Goal: Information Seeking & Learning: Check status

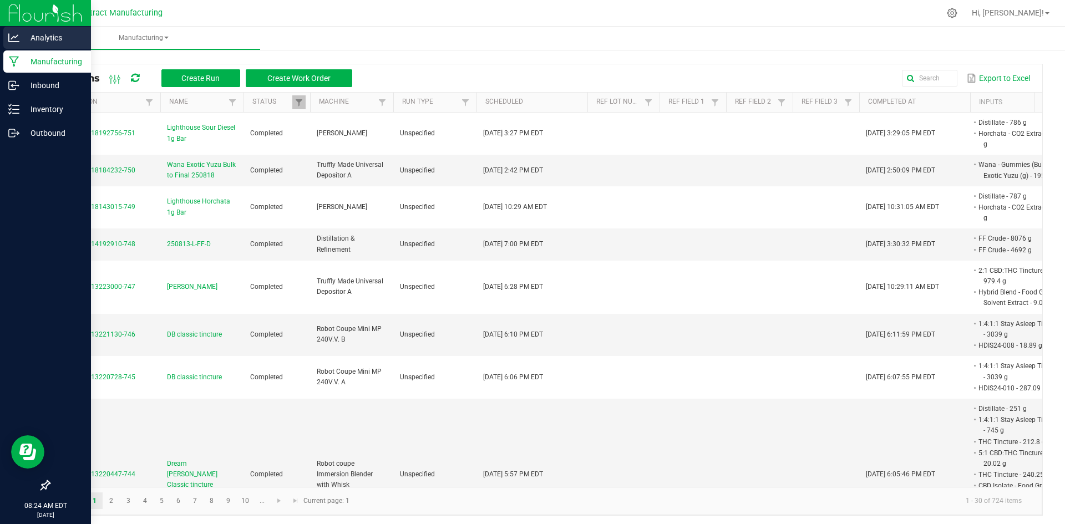
click at [60, 34] on p "Analytics" at bounding box center [52, 37] width 67 height 13
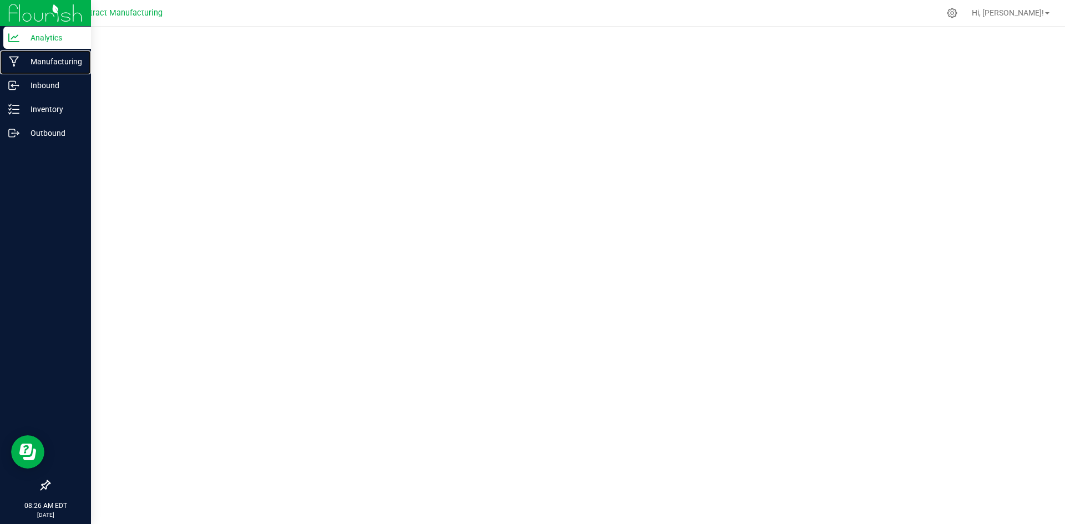
drag, startPoint x: 24, startPoint y: 59, endPoint x: 45, endPoint y: 49, distance: 23.3
click at [24, 59] on p "Manufacturing" at bounding box center [52, 61] width 67 height 13
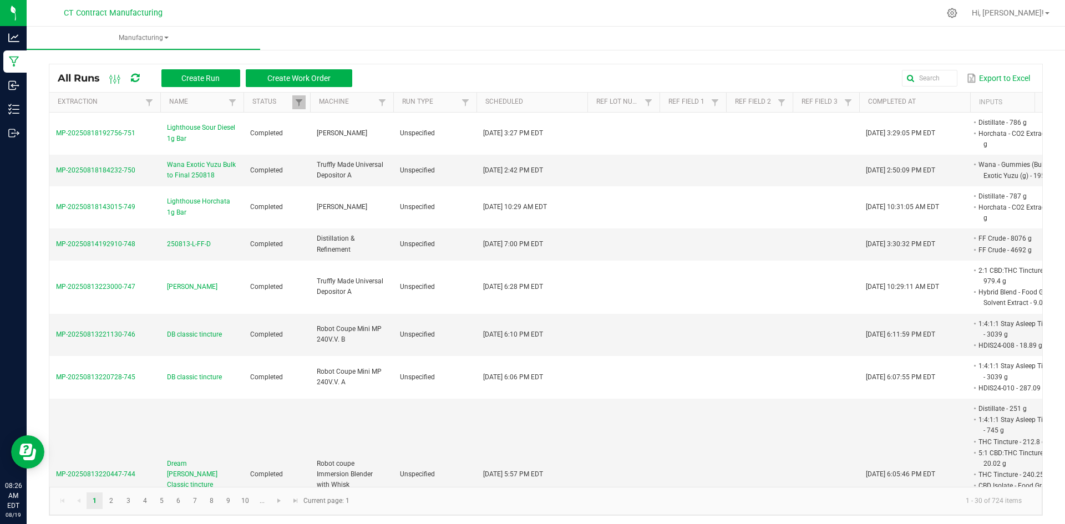
click at [612, 3] on div at bounding box center [569, 13] width 741 height 22
click at [519, 11] on div at bounding box center [569, 13] width 741 height 22
click at [520, 11] on div at bounding box center [569, 13] width 741 height 22
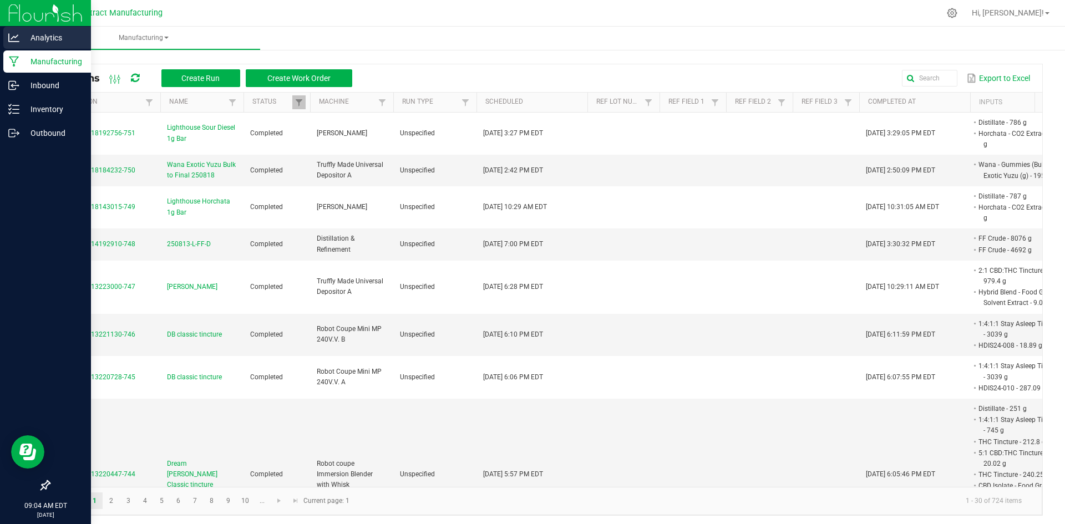
drag, startPoint x: 12, startPoint y: 32, endPoint x: 17, endPoint y: 35, distance: 5.7
click at [12, 32] on icon at bounding box center [13, 37] width 11 height 11
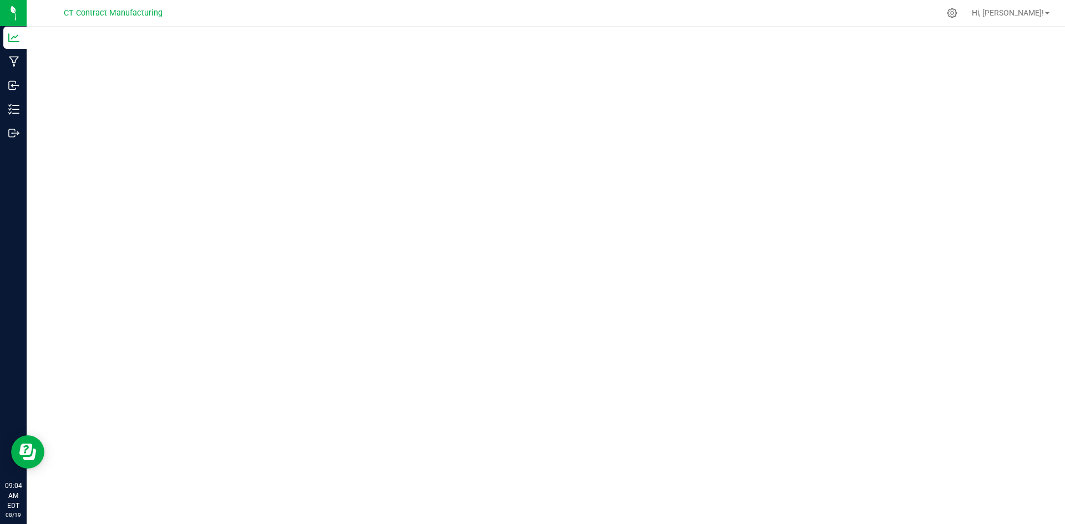
click at [458, 5] on div at bounding box center [569, 13] width 741 height 22
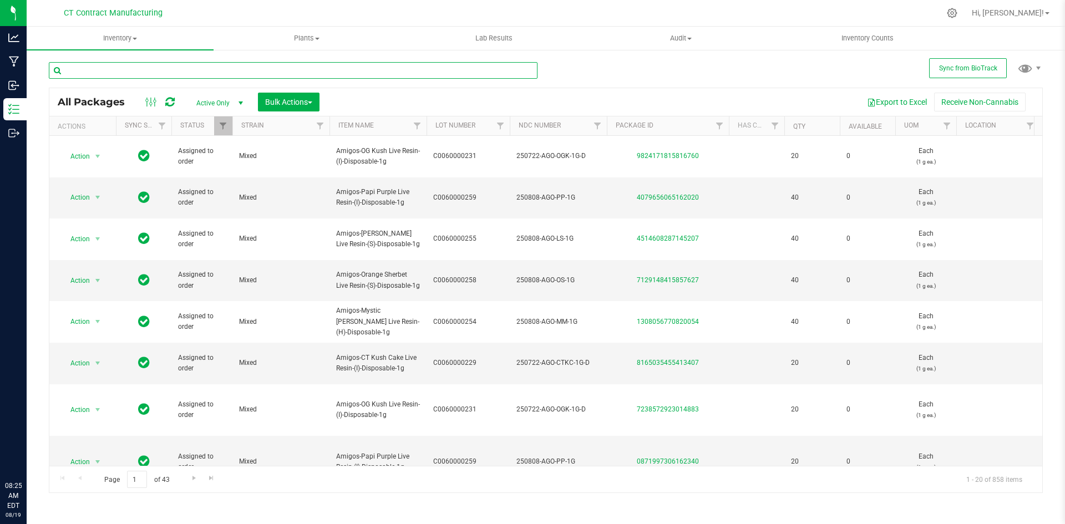
click at [167, 72] on input "text" at bounding box center [293, 70] width 489 height 17
type input "orange sherb"
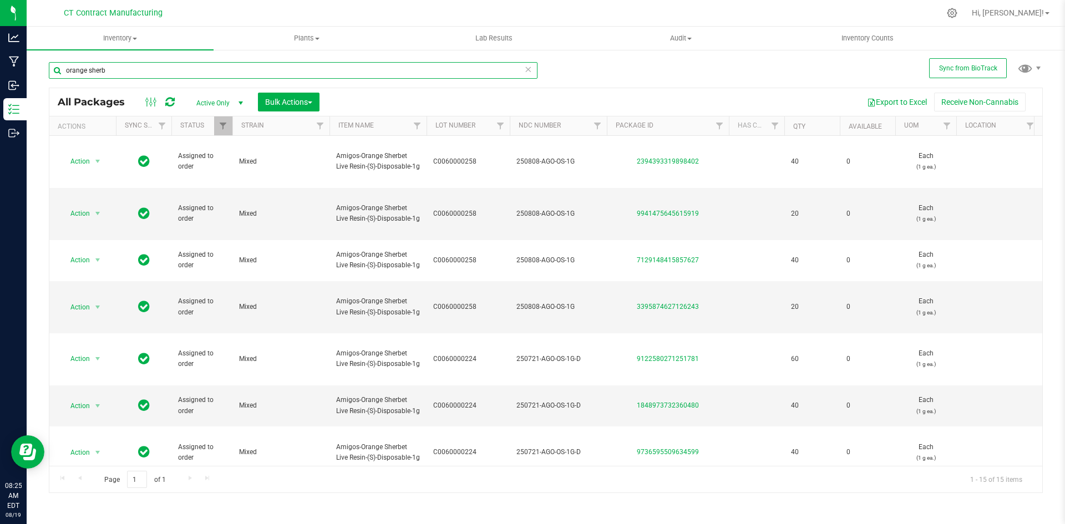
click at [97, 77] on input "orange sherb" at bounding box center [293, 70] width 489 height 17
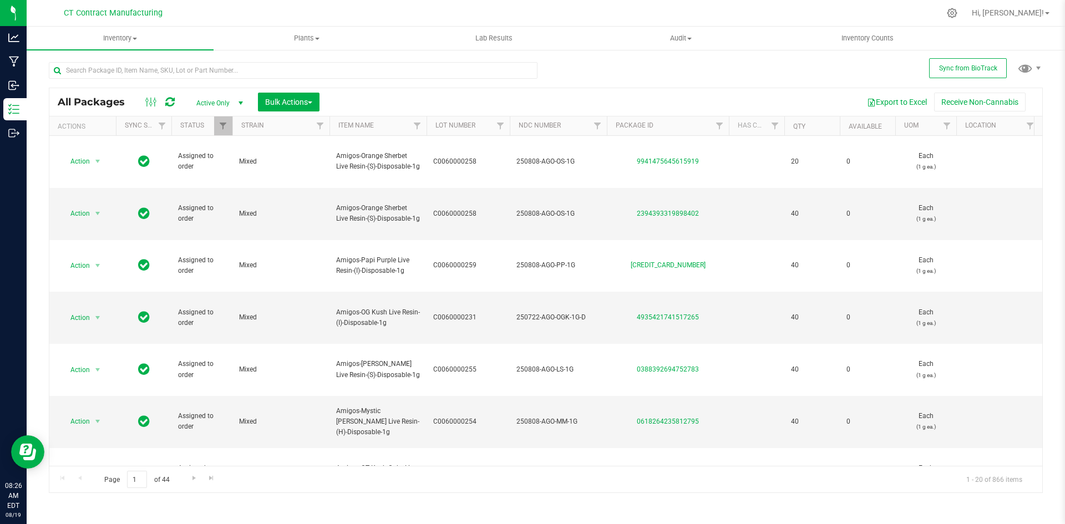
click at [418, 8] on div at bounding box center [569, 13] width 741 height 22
click at [252, 64] on input "text" at bounding box center [293, 70] width 489 height 17
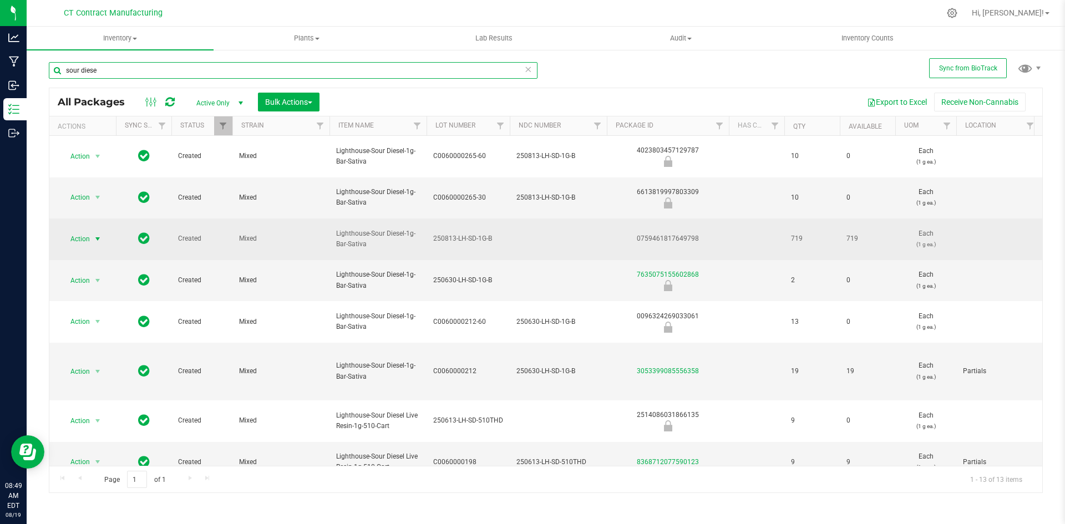
type input "sour diese"
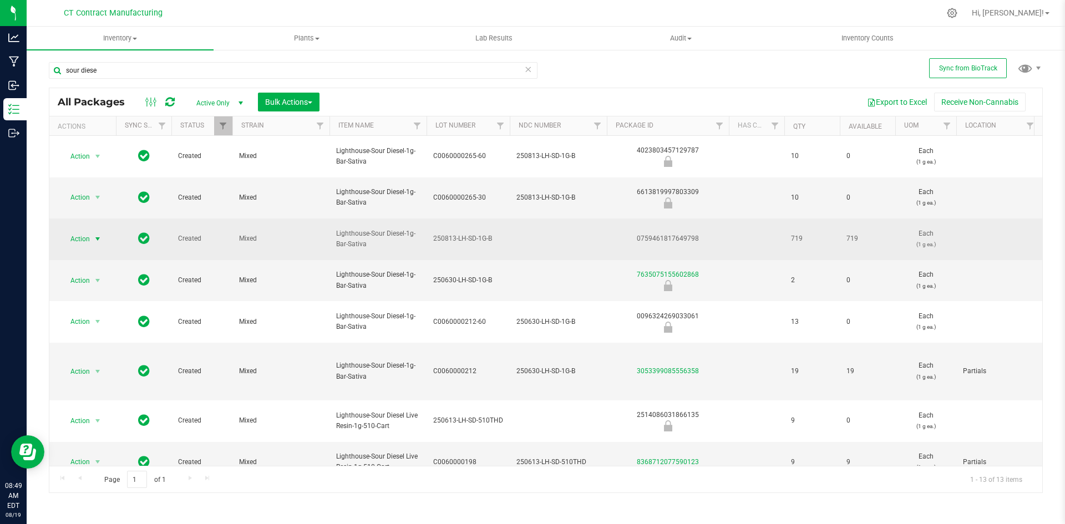
click at [103, 231] on span "select" at bounding box center [98, 239] width 14 height 16
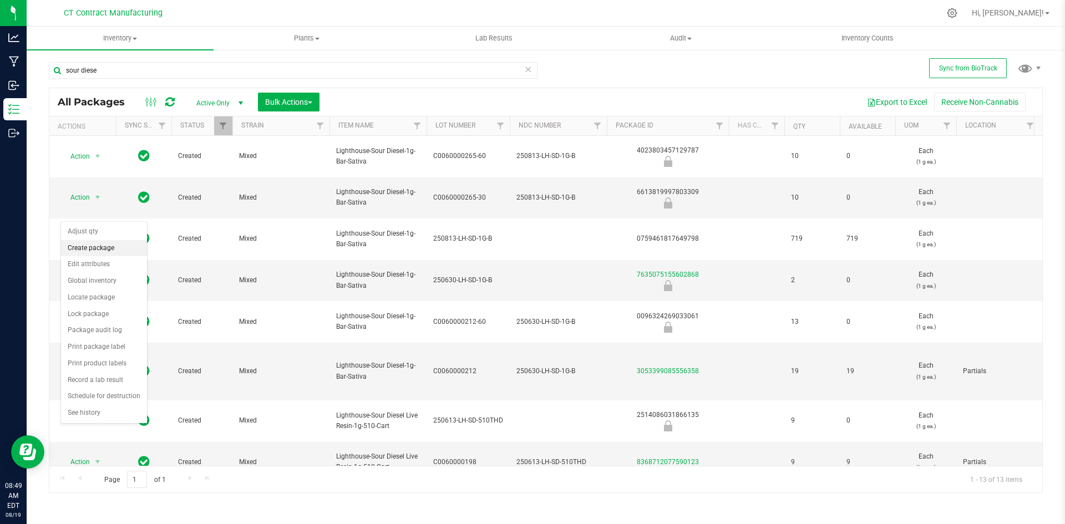
click at [102, 250] on li "Create package" at bounding box center [104, 248] width 86 height 17
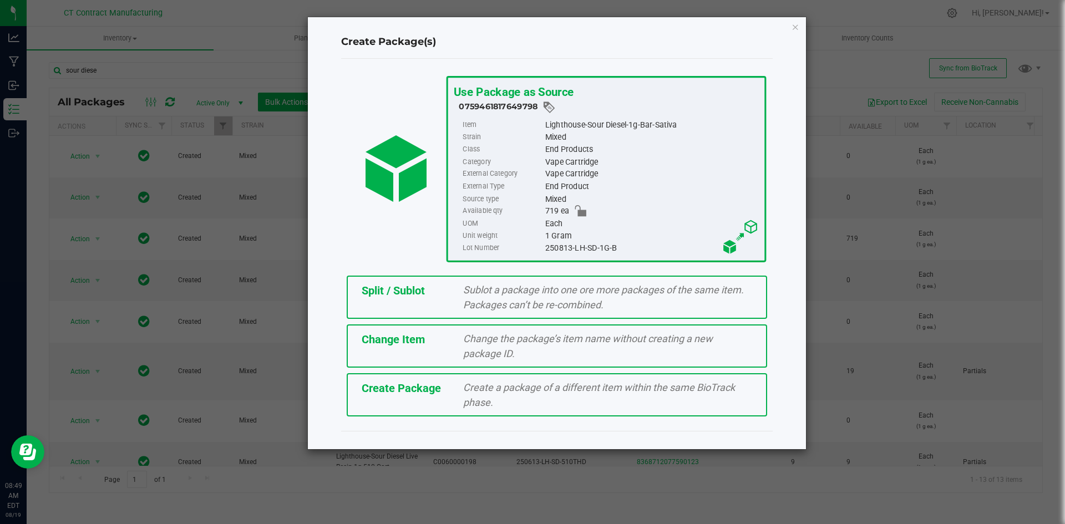
click at [443, 292] on div "Split / Sublot" at bounding box center [404, 290] width 102 height 17
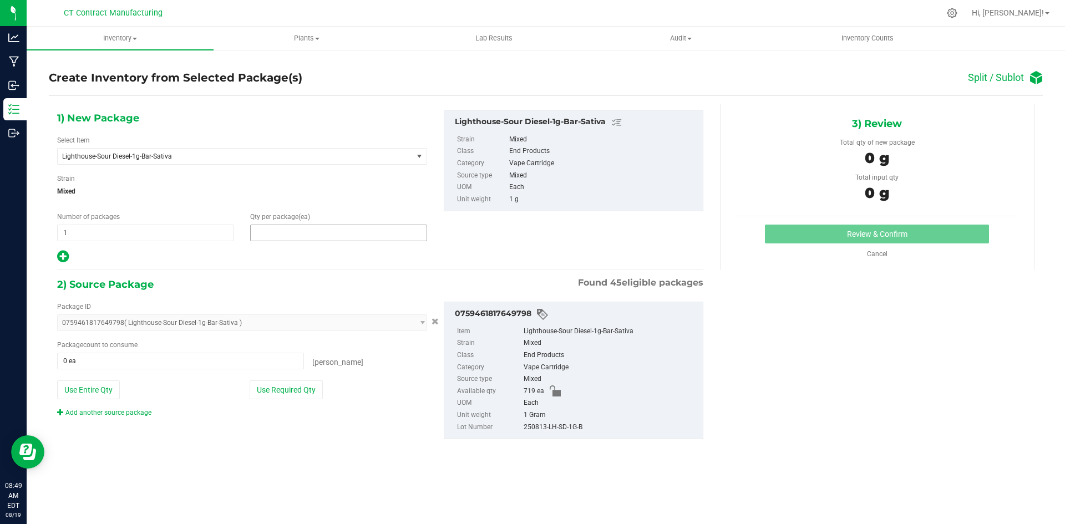
click at [265, 230] on span at bounding box center [338, 233] width 176 height 17
type input "1"
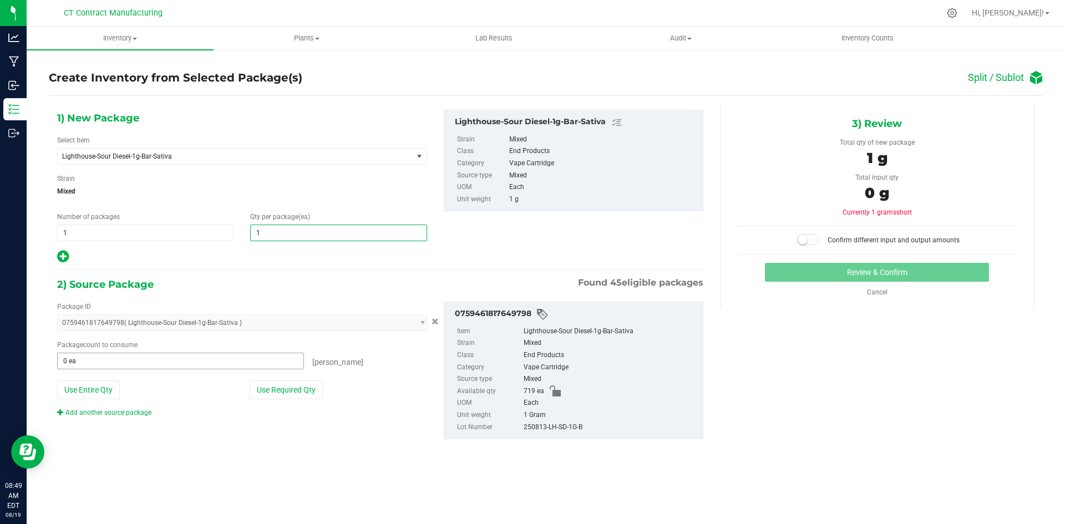
type input "1"
click at [186, 359] on span at bounding box center [180, 361] width 247 height 17
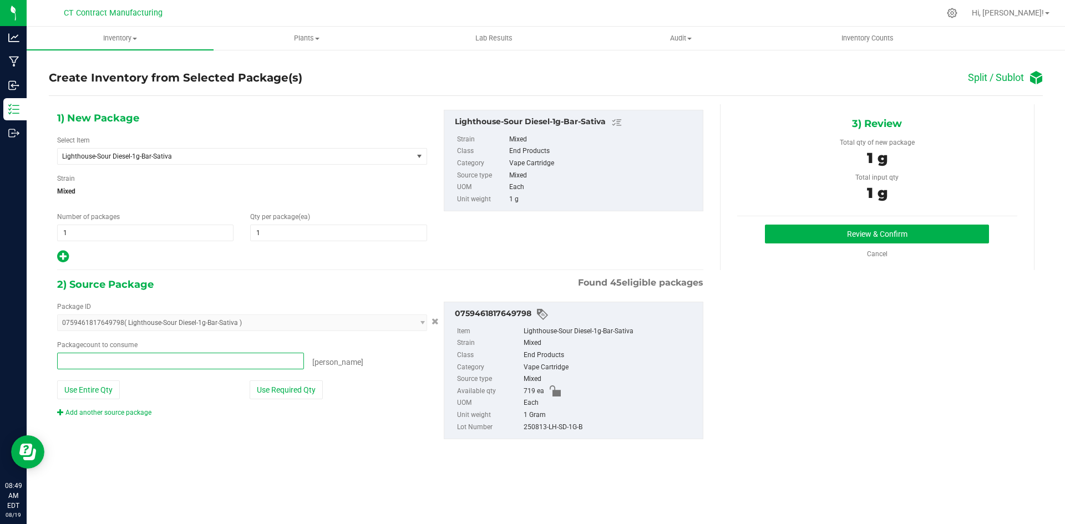
type input "1"
type input "1 ea"
drag, startPoint x: 820, startPoint y: 295, endPoint x: 815, endPoint y: 244, distance: 51.3
click at [820, 295] on div "1) New Package Select Item Lighthouse-Sour Diesel-1g-Bar-Sativa Lighthouse-Sour…" at bounding box center [546, 283] width 994 height 358
click at [813, 231] on button "Review & Confirm" at bounding box center [877, 234] width 224 height 19
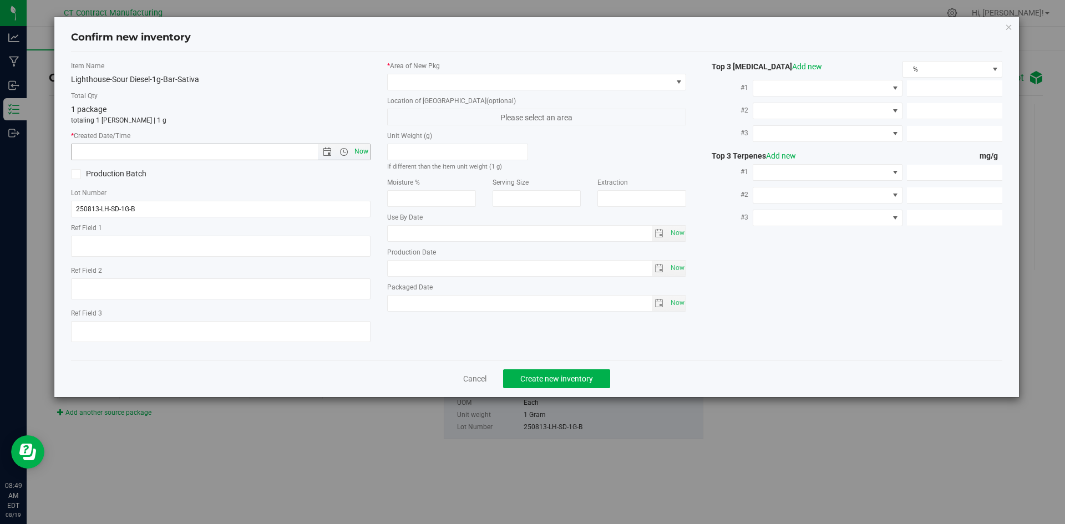
click at [363, 153] on span "Now" at bounding box center [361, 152] width 19 height 16
type input "8/19/2025 8:49 AM"
click at [404, 93] on div "* Area of New Pkg Location of New Pkg (optional) Please select an area Unit Wei…" at bounding box center [537, 189] width 316 height 256
click at [408, 83] on span at bounding box center [530, 82] width 285 height 16
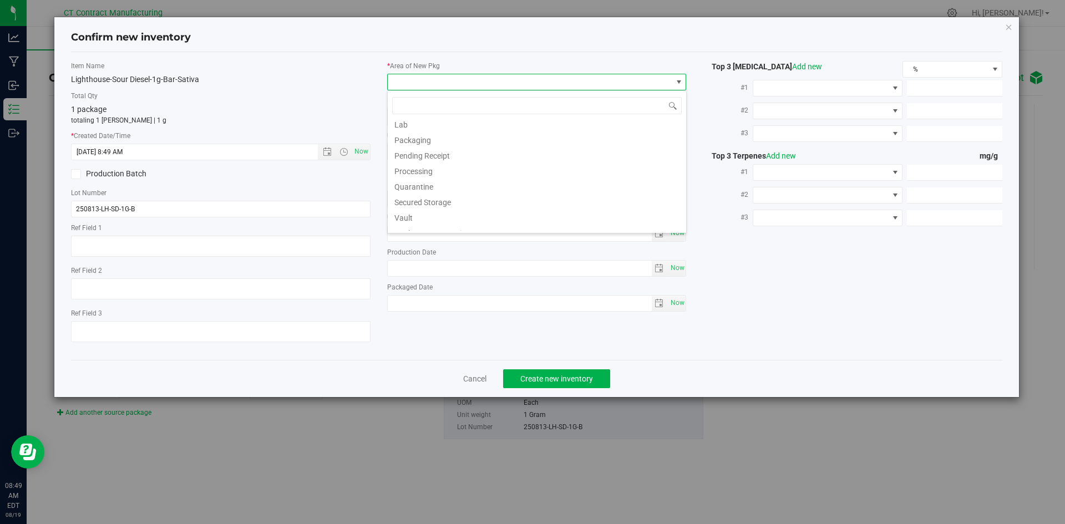
scroll to position [122, 0]
click at [429, 223] on li "Waste Storage" at bounding box center [537, 223] width 298 height 16
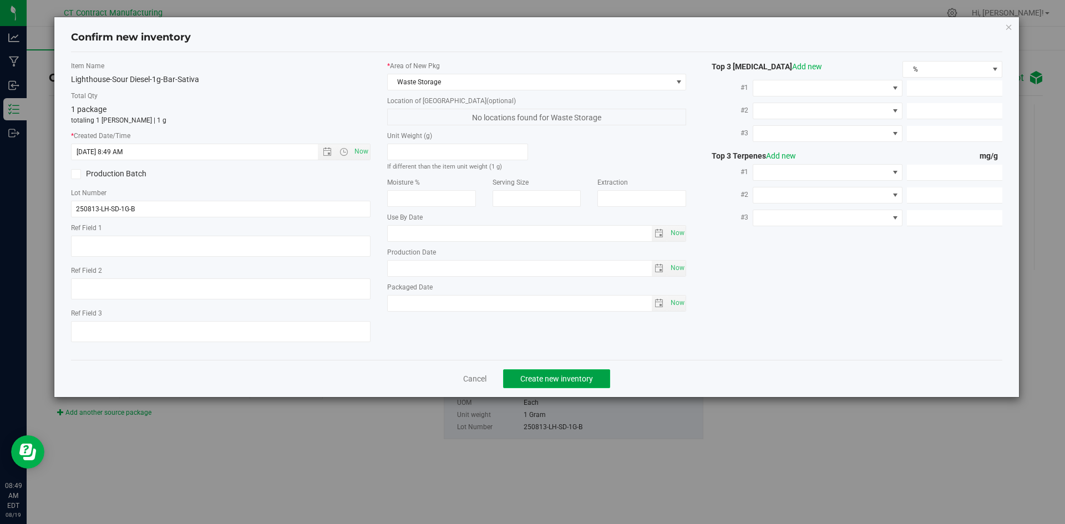
click at [559, 378] on span "Create new inventory" at bounding box center [556, 378] width 73 height 9
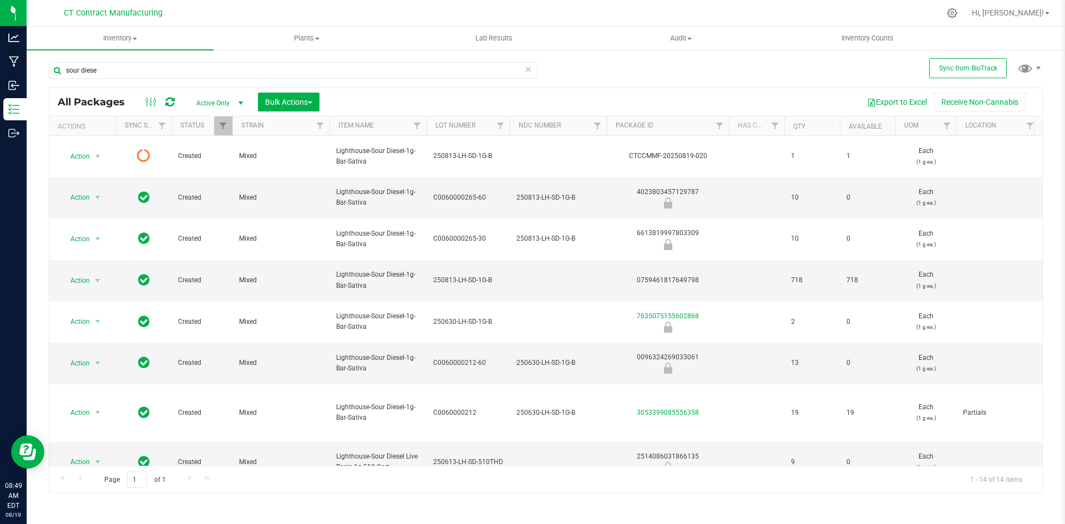
click at [171, 99] on icon at bounding box center [169, 102] width 9 height 11
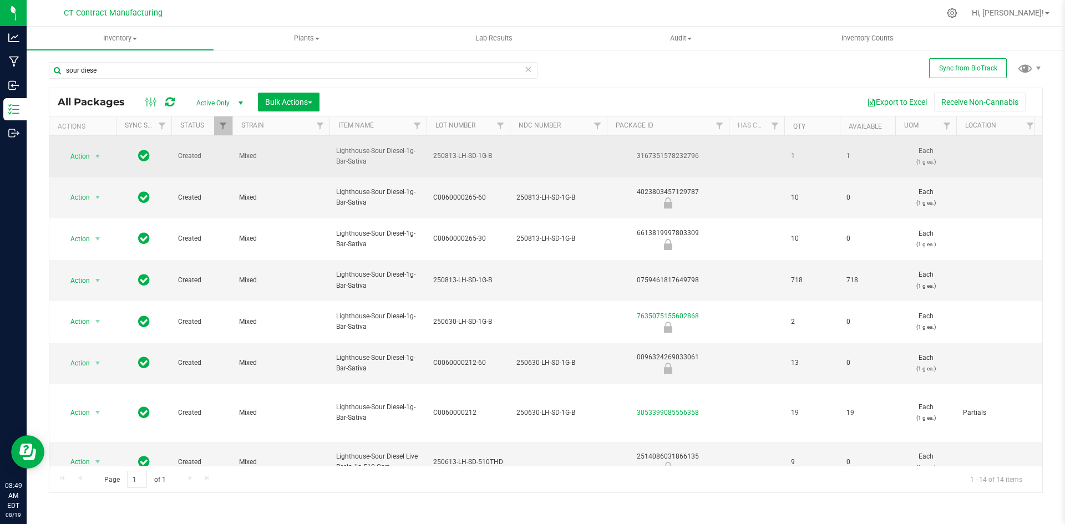
click at [676, 152] on div "3167351578232796" at bounding box center [667, 156] width 125 height 11
copy div "3167351578232796"
click at [93, 152] on span "select" at bounding box center [97, 156] width 9 height 9
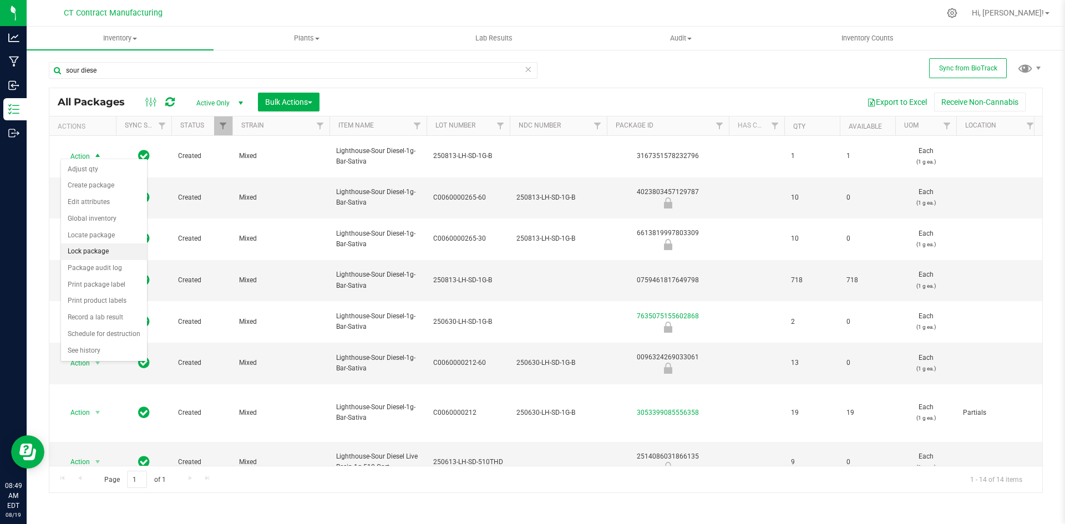
click at [94, 248] on li "Lock package" at bounding box center [104, 252] width 86 height 17
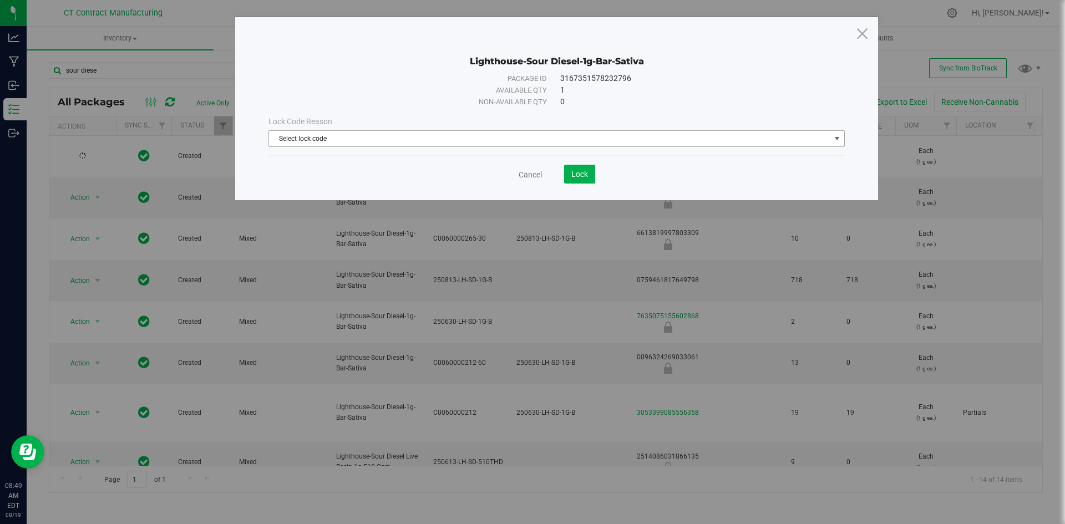
click at [357, 142] on span "Select lock code" at bounding box center [549, 139] width 561 height 16
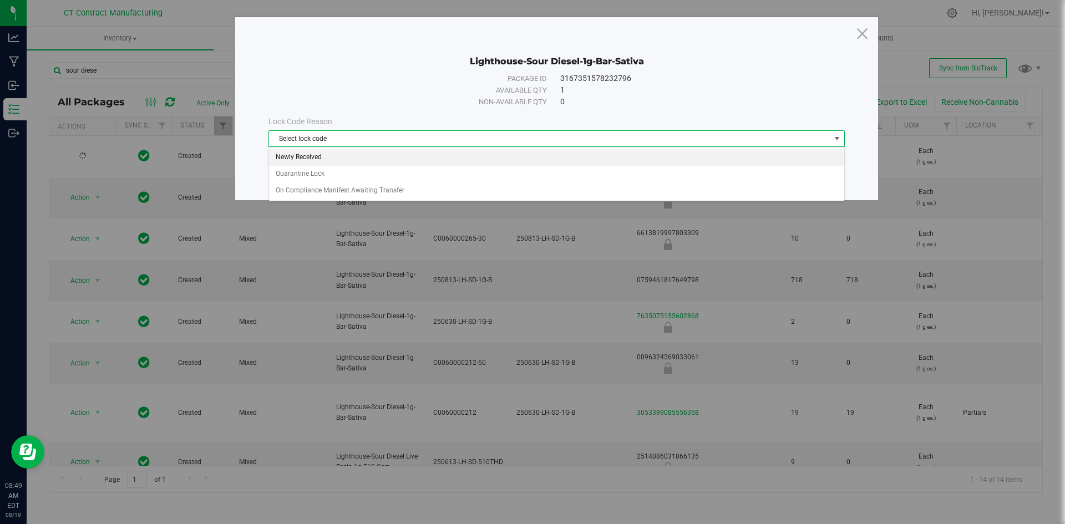
click at [357, 153] on li "Newly Received" at bounding box center [556, 157] width 575 height 17
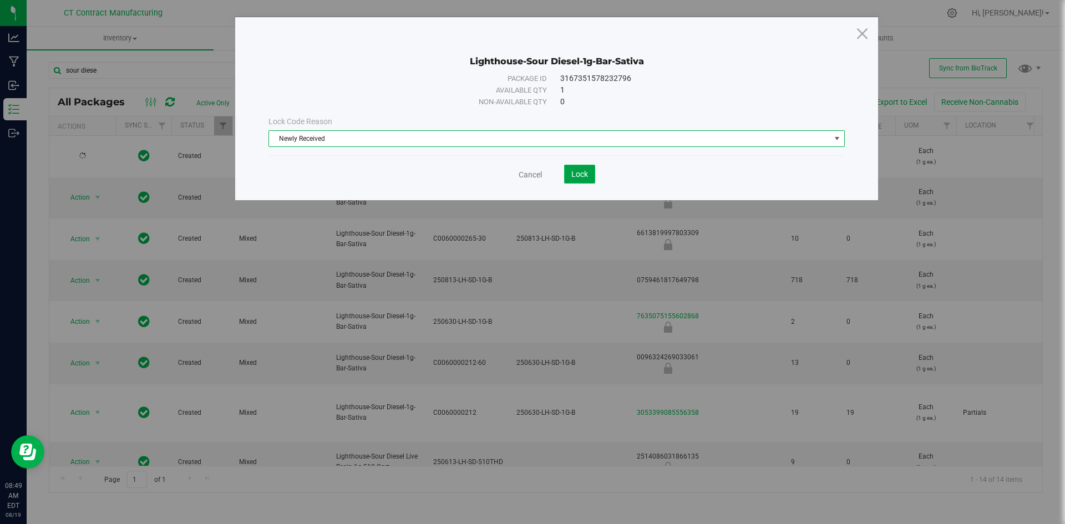
click at [576, 170] on span "Lock" at bounding box center [579, 174] width 17 height 9
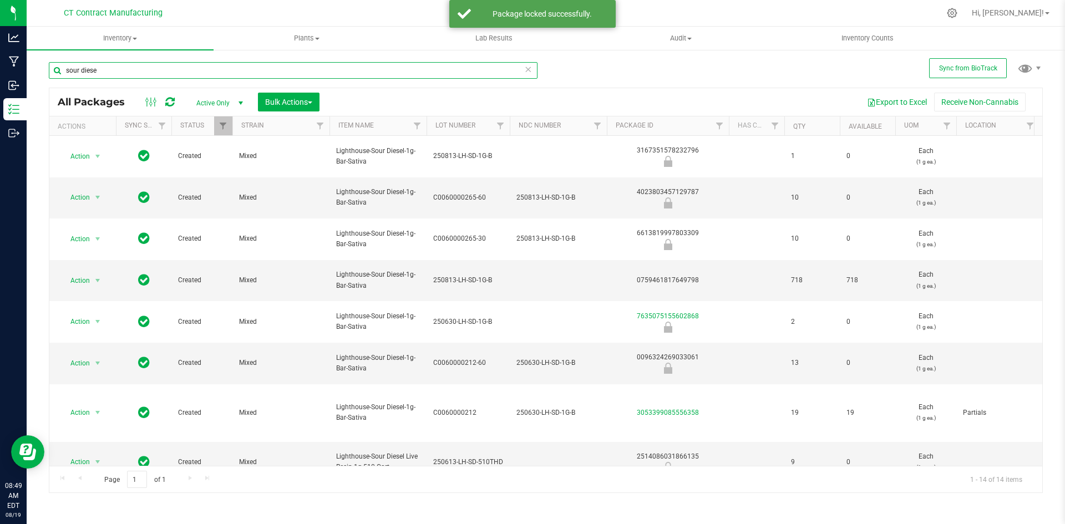
click at [84, 67] on input "sour diese" at bounding box center [293, 70] width 489 height 17
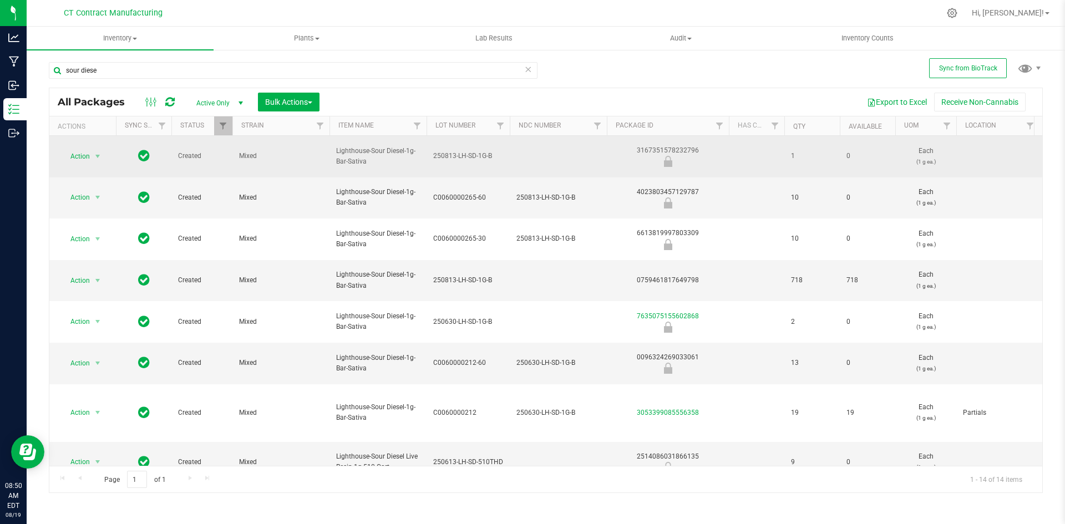
click at [472, 152] on span "250813-LH-SD-1G-B" at bounding box center [468, 156] width 70 height 11
click at [472, 152] on input "250813-LH-SD-1G-B" at bounding box center [465, 156] width 79 height 17
click at [660, 146] on div "3167351578232796" at bounding box center [667, 156] width 125 height 22
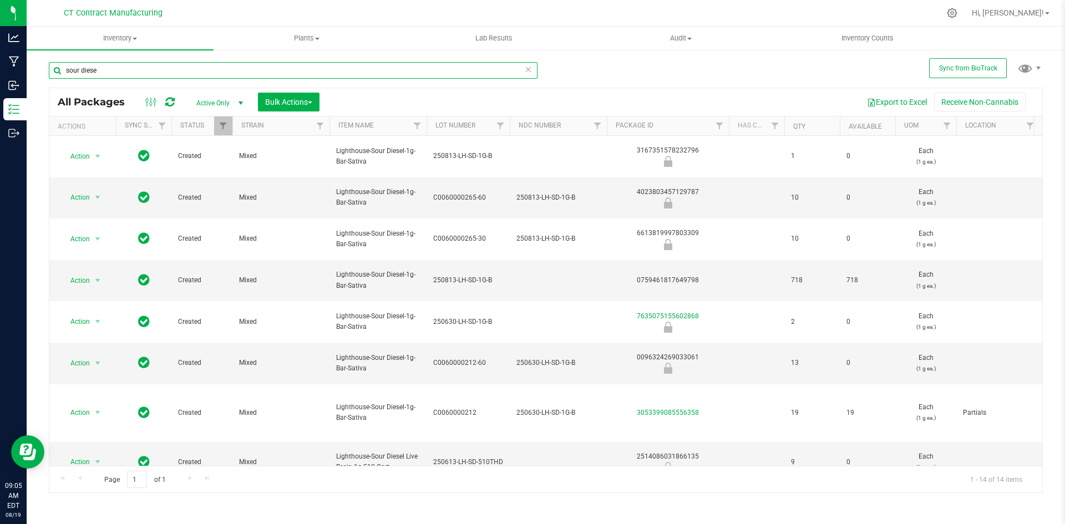
click at [168, 66] on input "sour diese" at bounding box center [293, 70] width 489 height 17
click at [103, 71] on input "sour diese" at bounding box center [293, 70] width 489 height 17
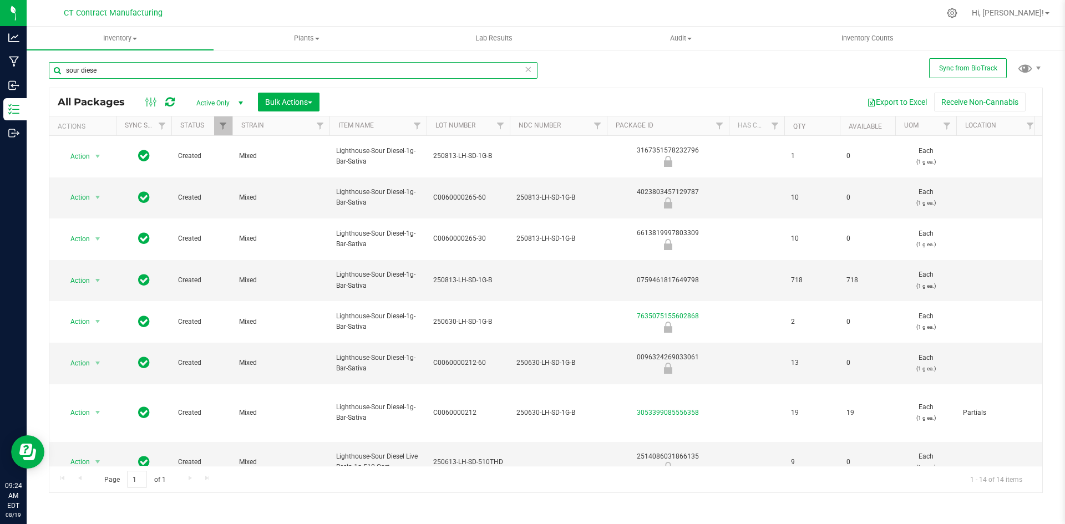
click at [103, 71] on input "sour diese" at bounding box center [293, 70] width 489 height 17
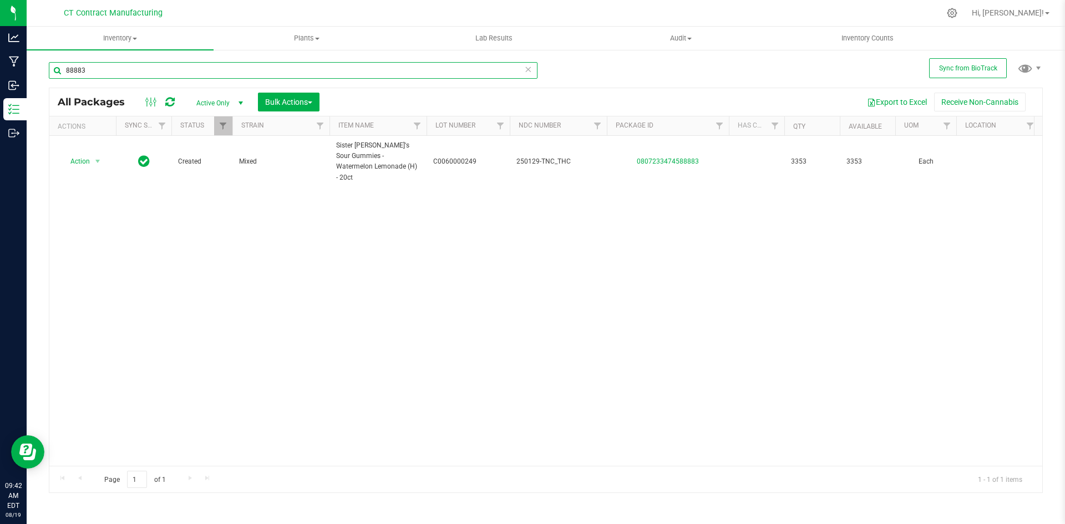
click at [127, 72] on input "88883" at bounding box center [293, 70] width 489 height 17
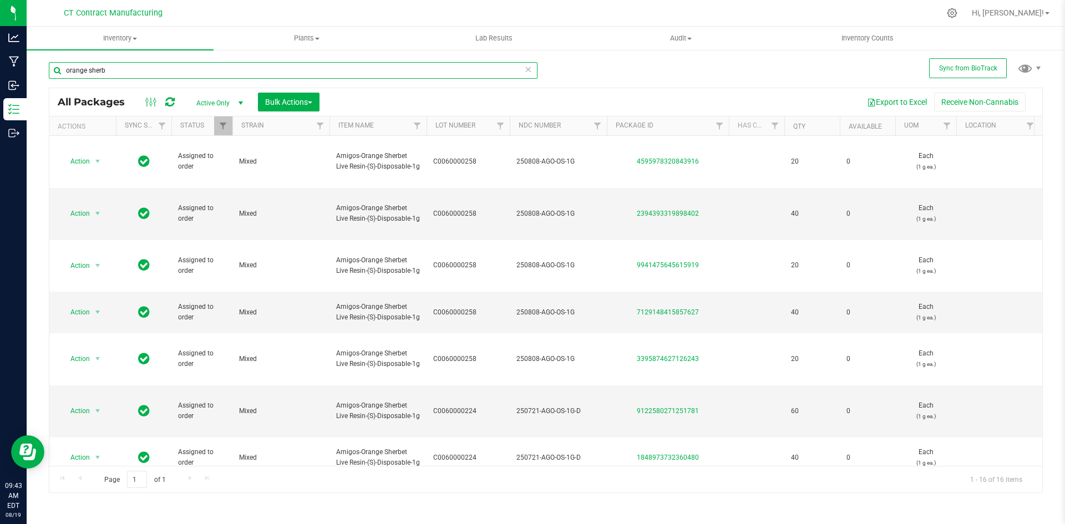
type input "orange sherb"
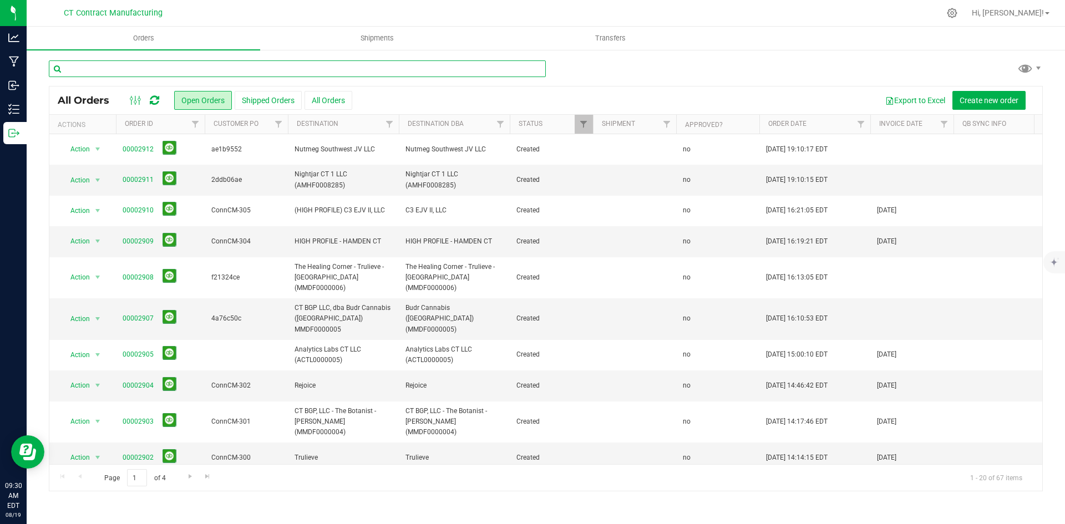
click at [224, 74] on input "text" at bounding box center [297, 68] width 497 height 17
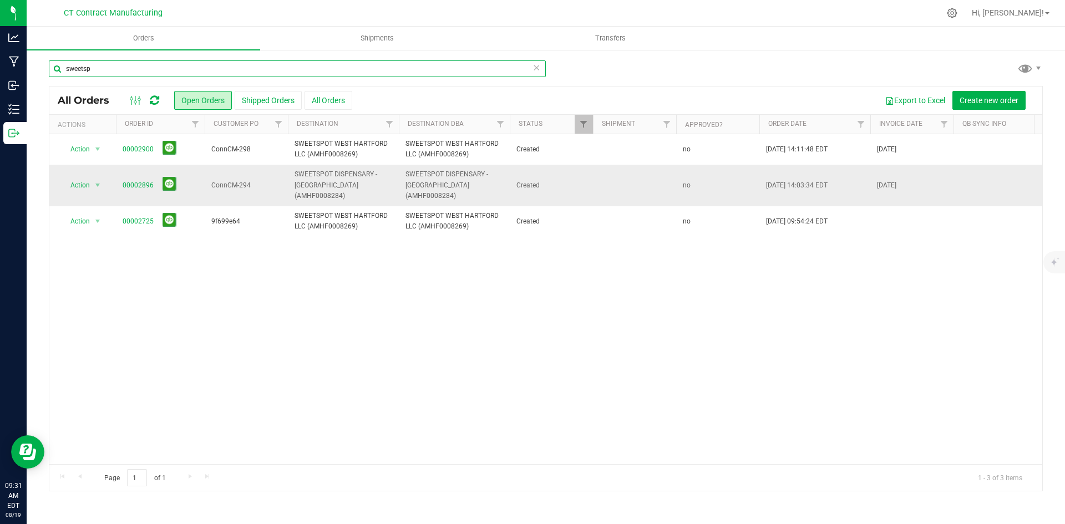
type input "sweetsp"
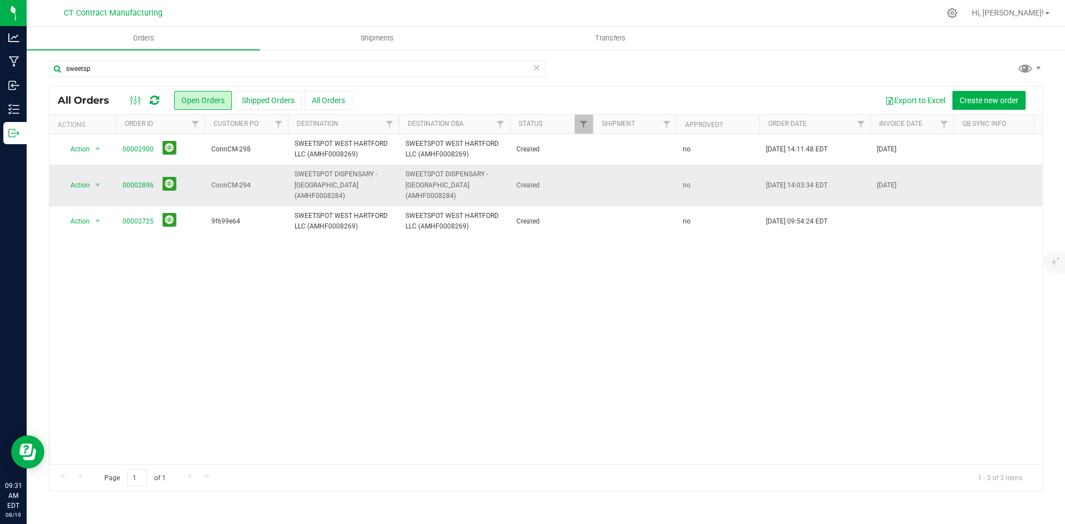
click at [153, 179] on span "00002896" at bounding box center [160, 185] width 75 height 17
click at [141, 180] on link "00002896" at bounding box center [138, 185] width 31 height 11
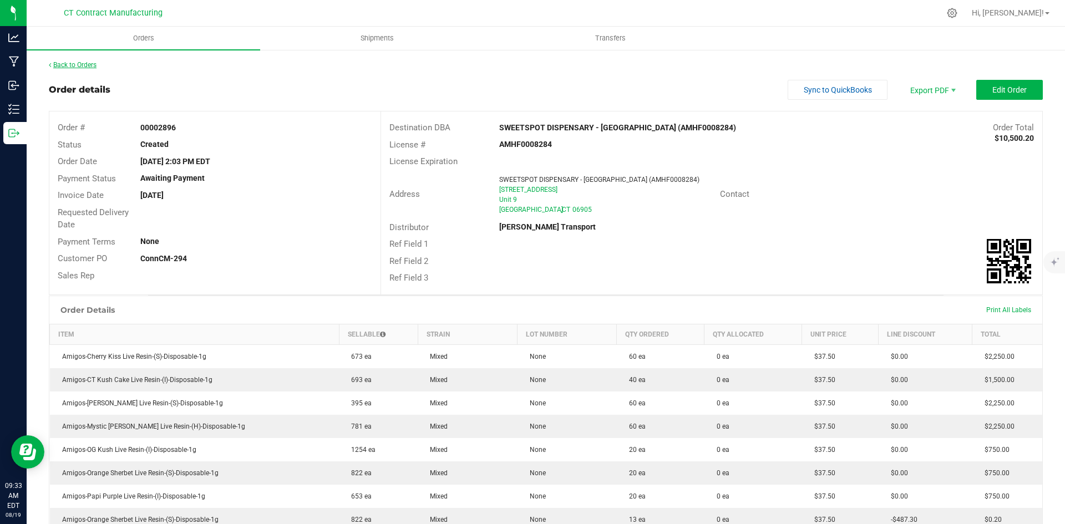
click at [90, 65] on link "Back to Orders" at bounding box center [73, 65] width 48 height 8
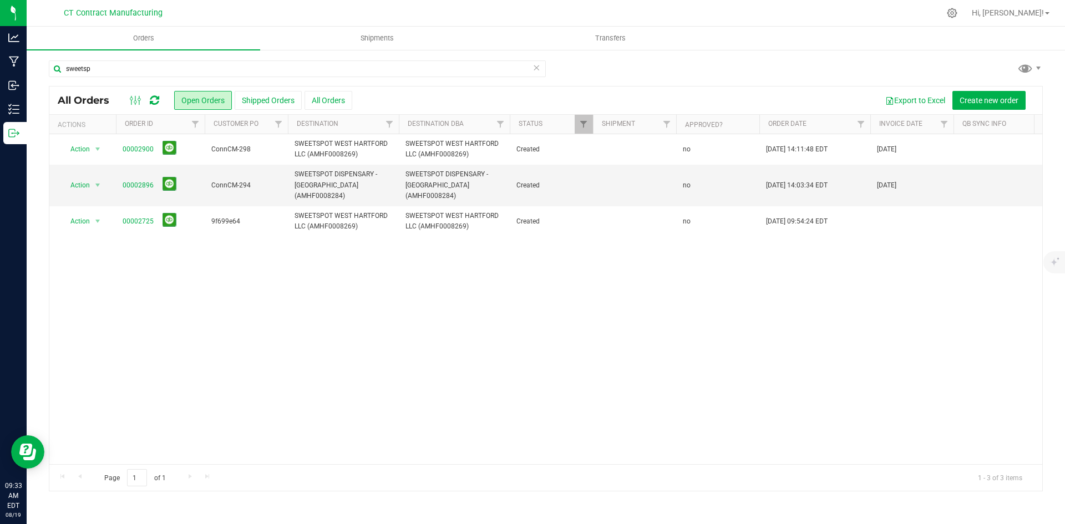
click at [682, 11] on div at bounding box center [569, 13] width 741 height 22
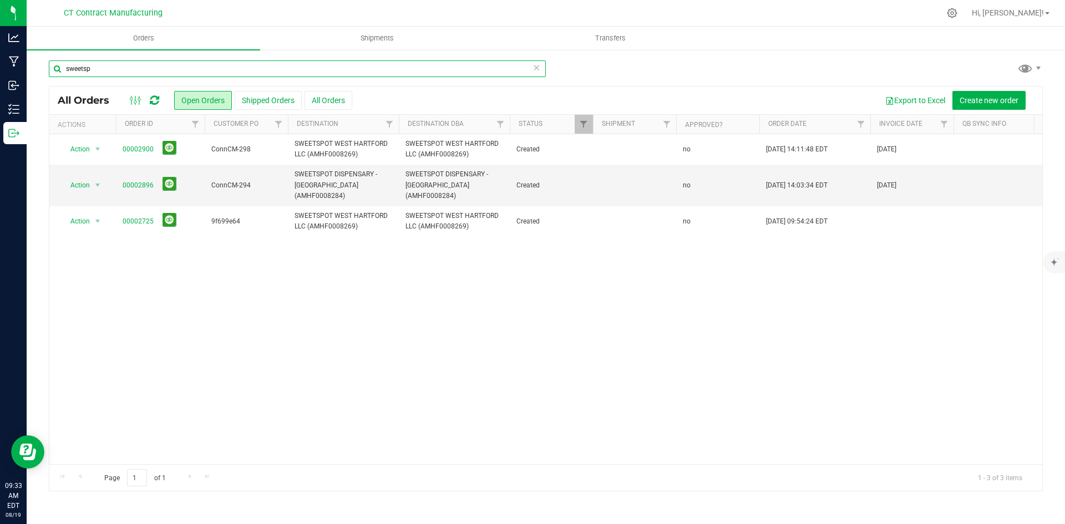
click at [91, 69] on input "sweetsp" at bounding box center [297, 68] width 497 height 17
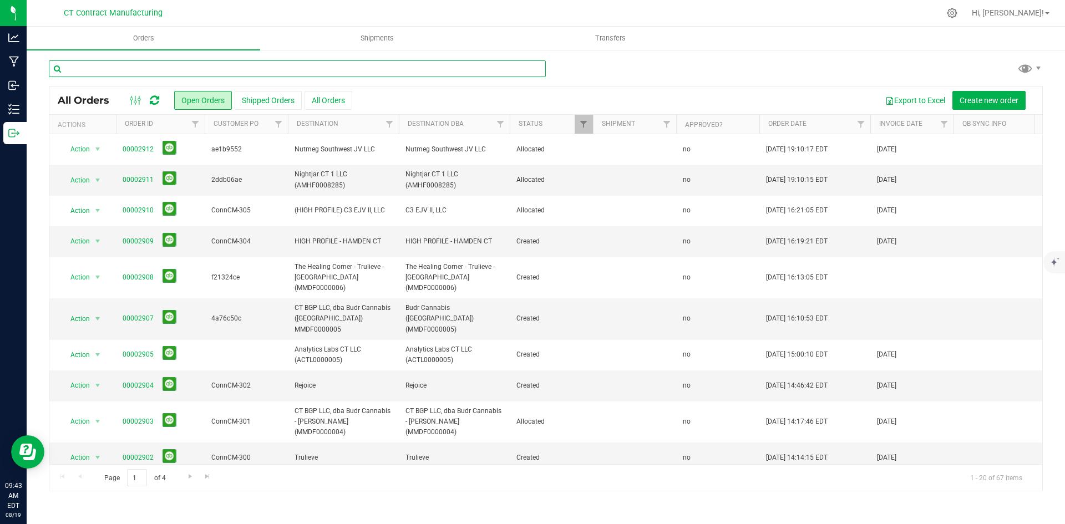
click at [196, 72] on input "text" at bounding box center [297, 68] width 497 height 17
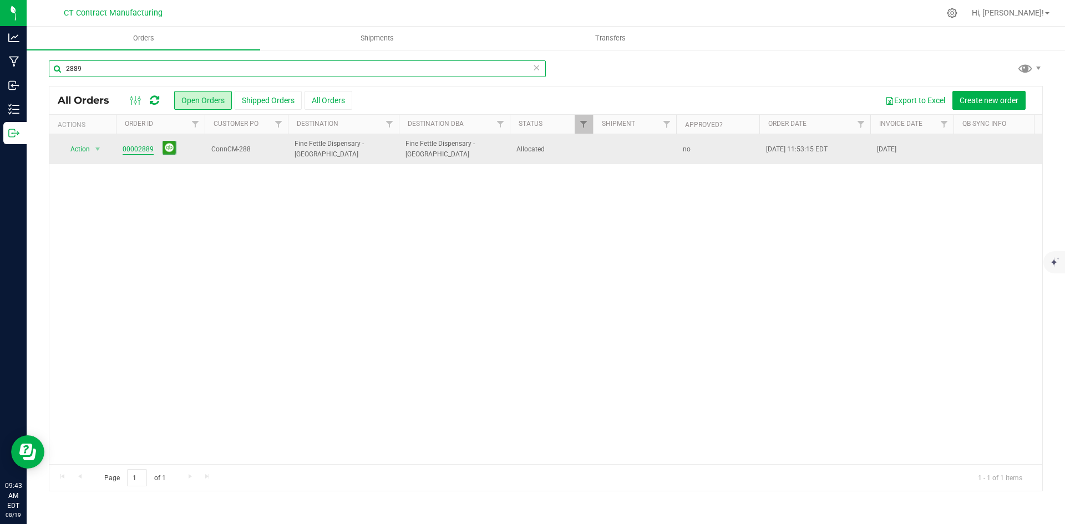
type input "2889"
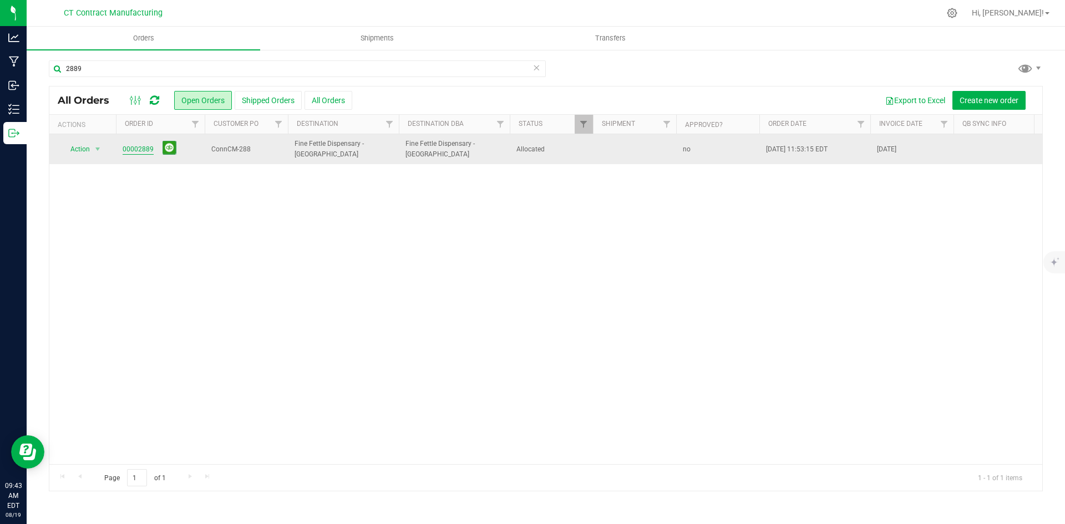
click at [150, 146] on link "00002889" at bounding box center [138, 149] width 31 height 11
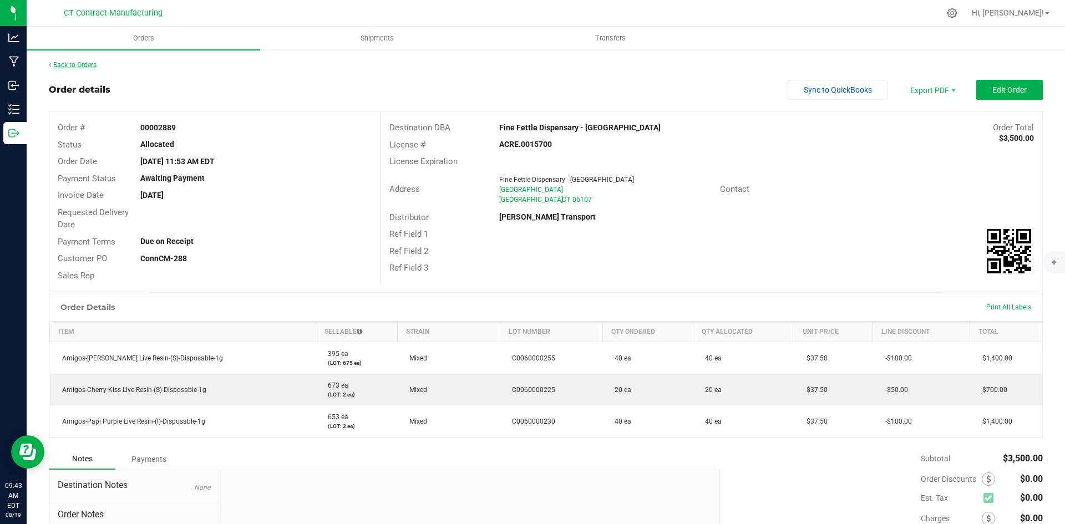
click at [84, 64] on link "Back to Orders" at bounding box center [73, 65] width 48 height 8
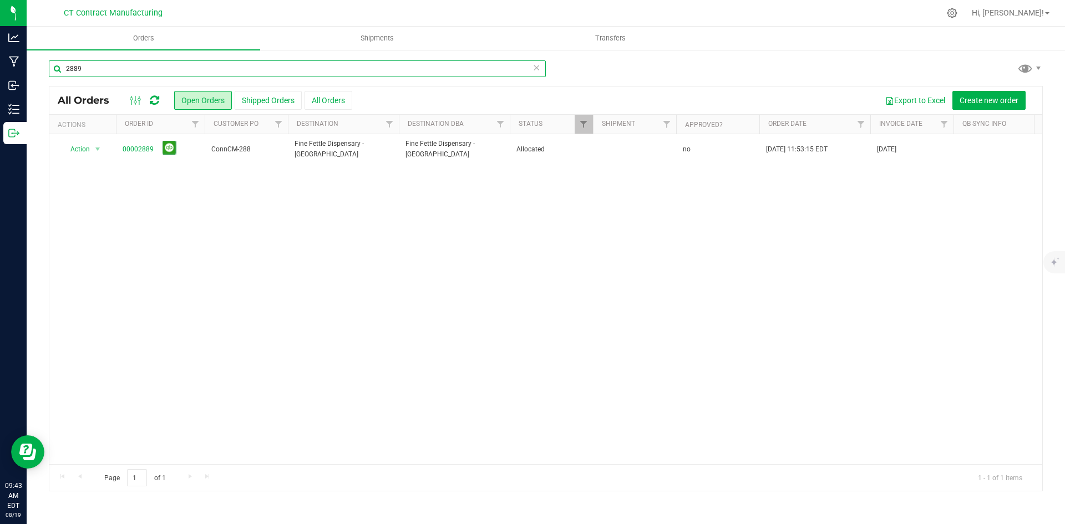
click at [133, 67] on input "2889" at bounding box center [297, 68] width 497 height 17
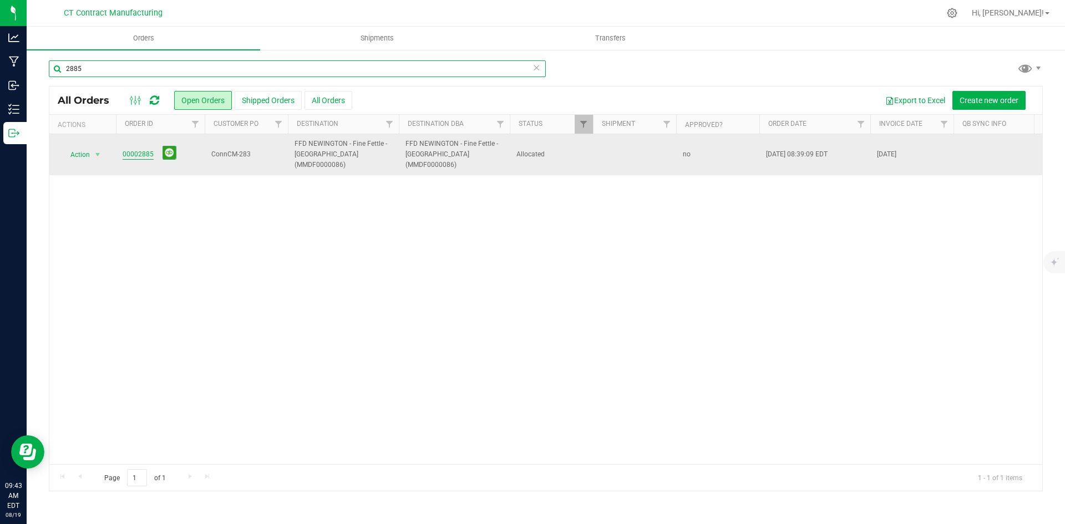
type input "2885"
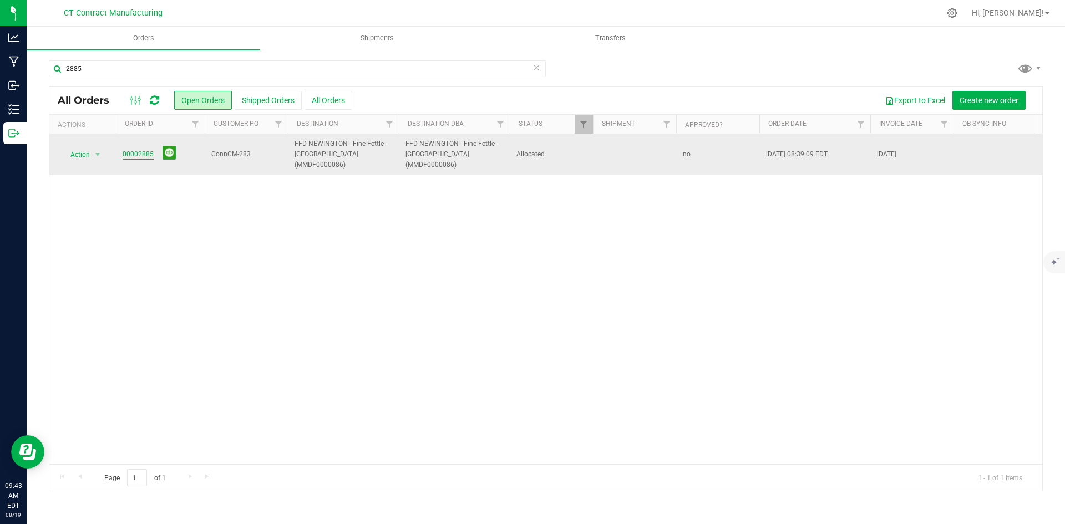
click at [147, 151] on link "00002885" at bounding box center [138, 154] width 31 height 11
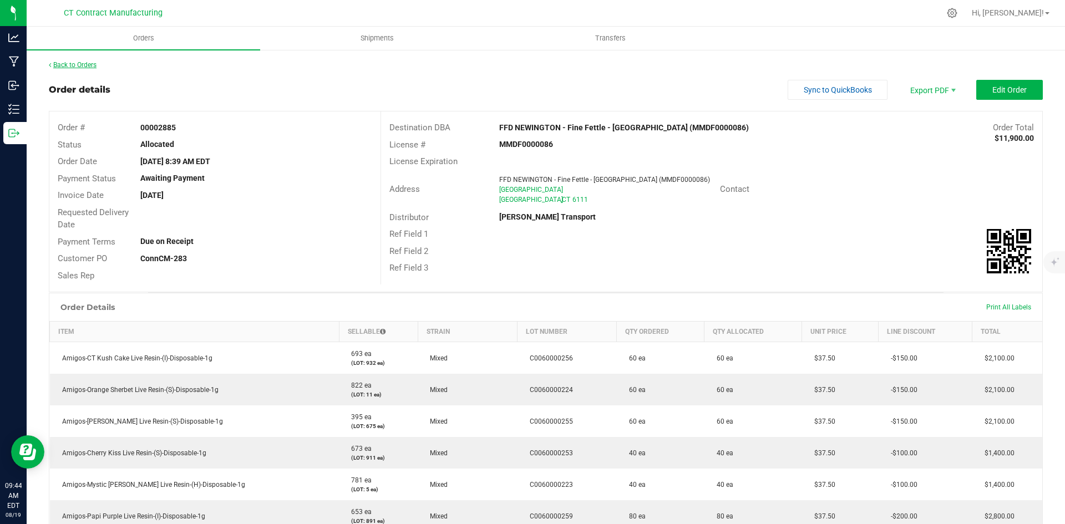
click at [93, 64] on link "Back to Orders" at bounding box center [73, 65] width 48 height 8
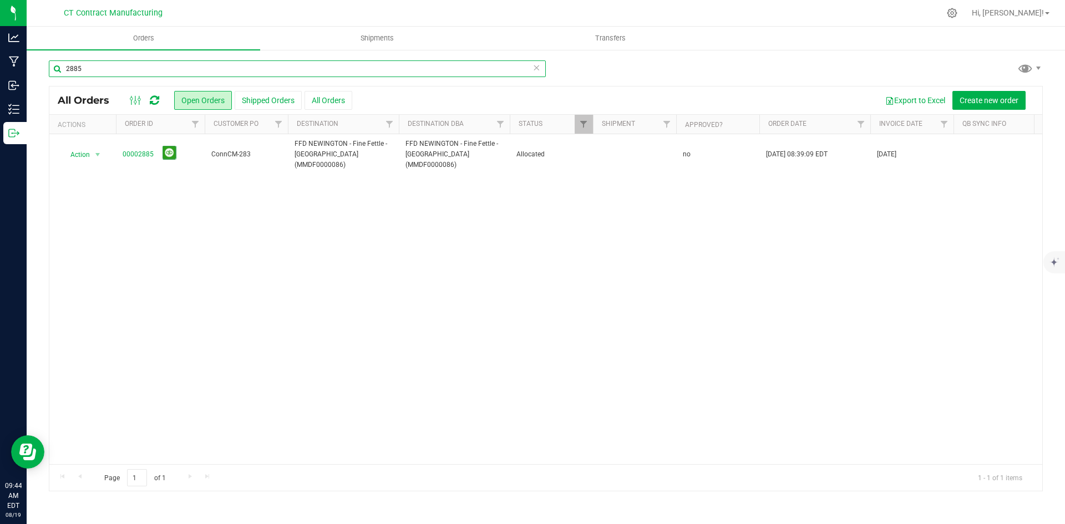
click at [108, 71] on input "2885" at bounding box center [297, 68] width 497 height 17
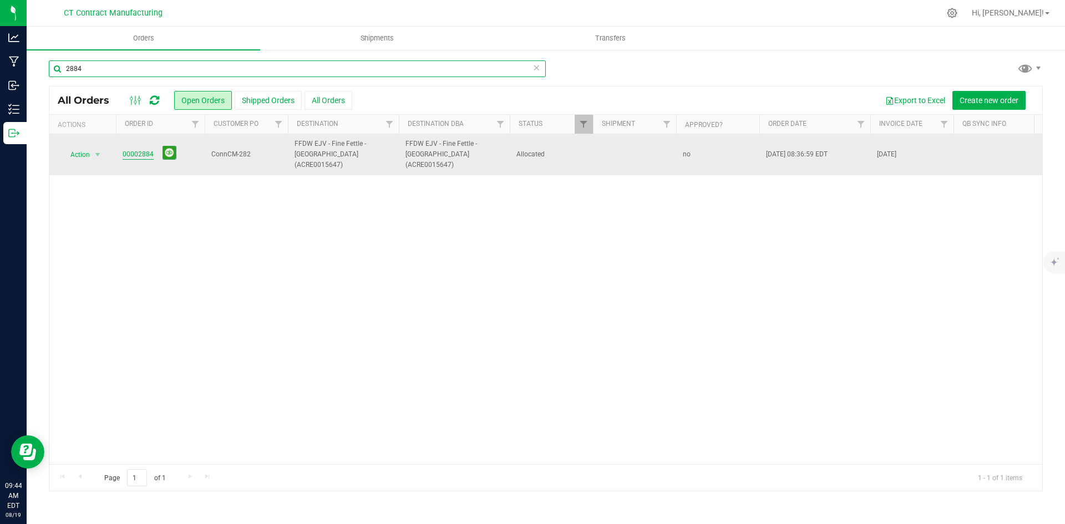
type input "2884"
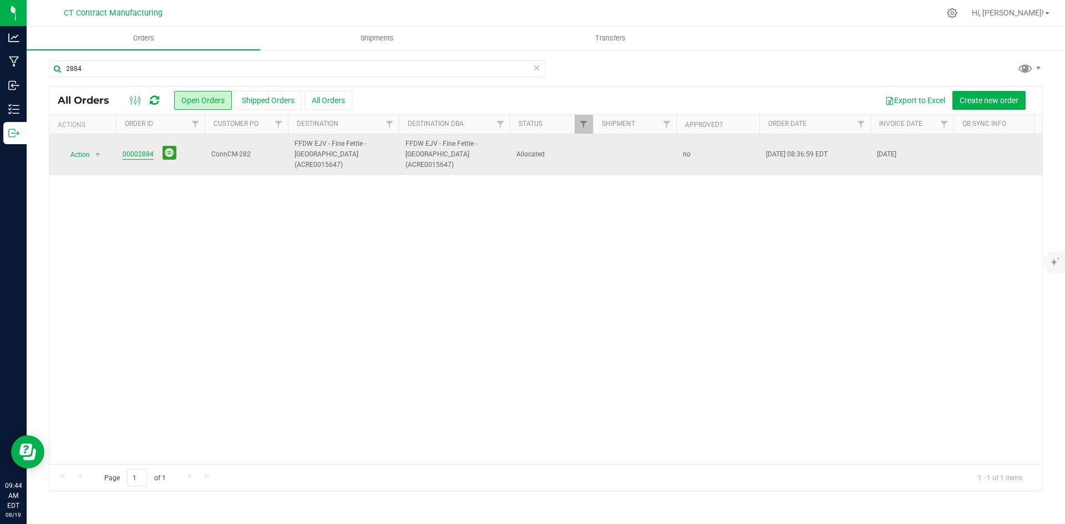
click at [144, 149] on link "00002884" at bounding box center [138, 154] width 31 height 11
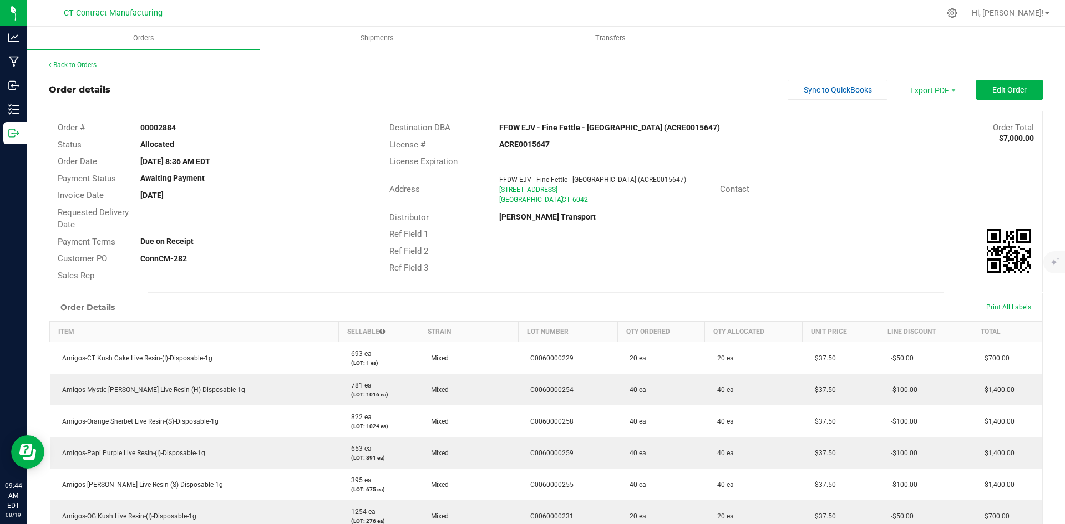
click at [87, 66] on link "Back to Orders" at bounding box center [73, 65] width 48 height 8
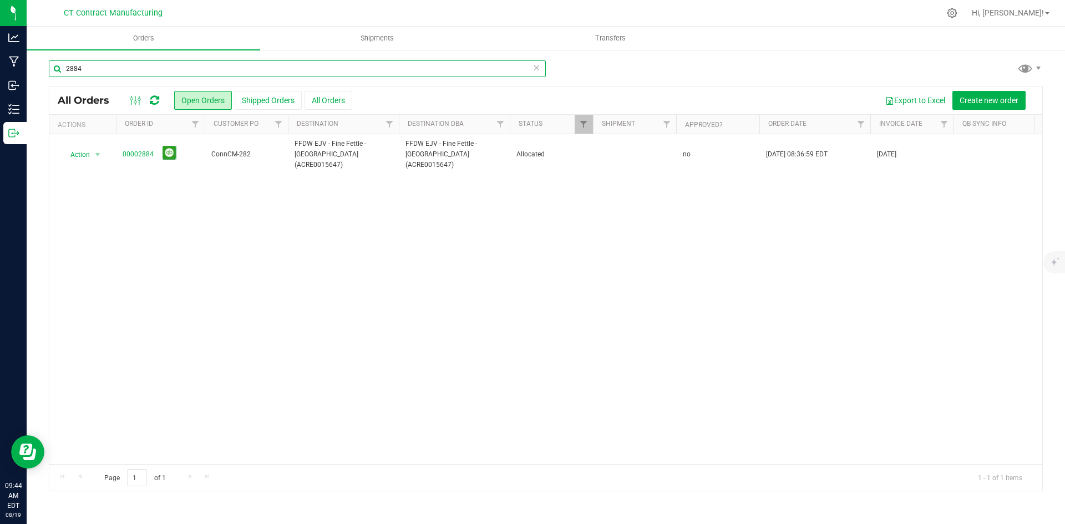
click at [114, 65] on input "2884" at bounding box center [297, 68] width 497 height 17
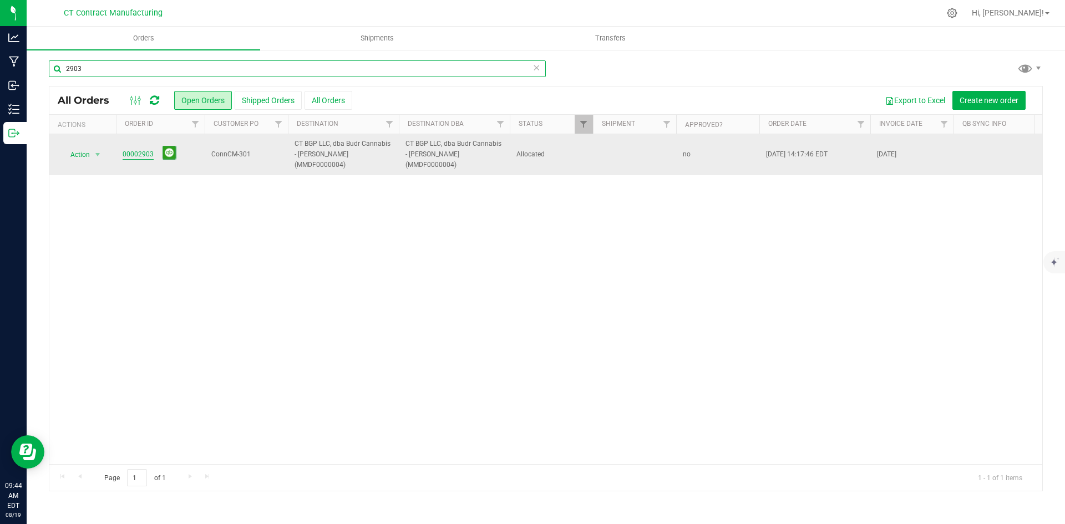
type input "2903"
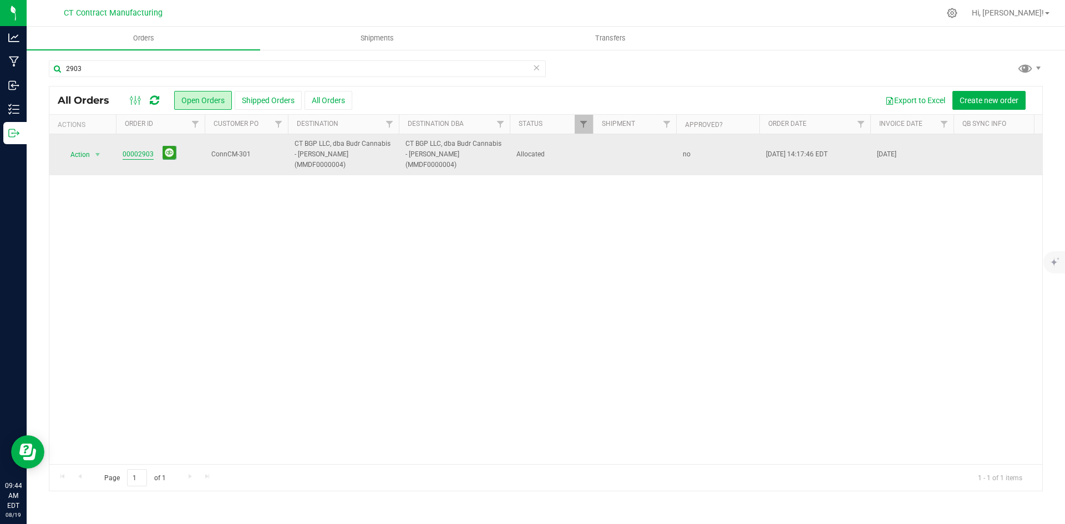
click at [144, 152] on link "00002903" at bounding box center [138, 154] width 31 height 11
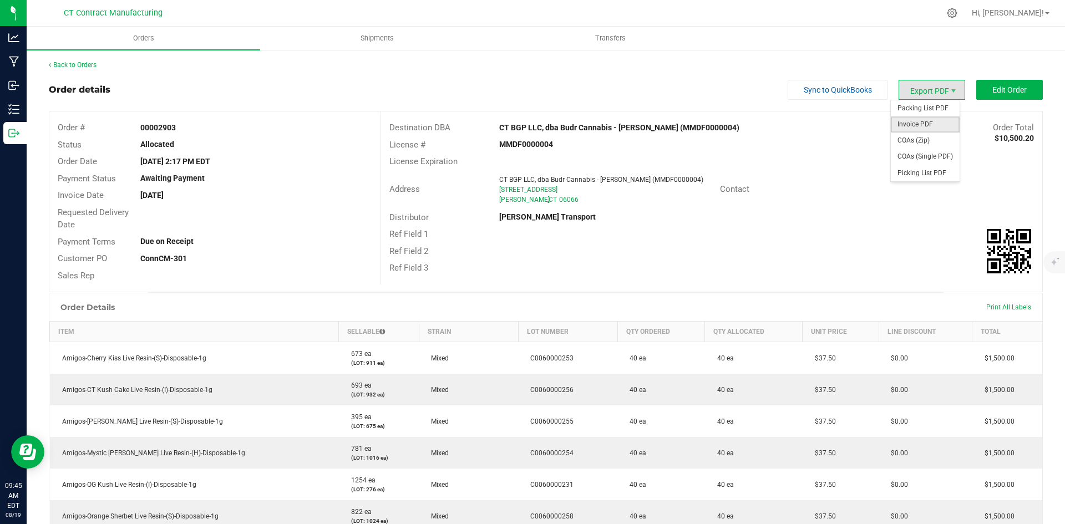
click at [933, 125] on span "Invoice PDF" at bounding box center [925, 124] width 69 height 16
click at [940, 113] on span "Packing List PDF" at bounding box center [925, 108] width 69 height 16
click at [87, 64] on link "Back to Orders" at bounding box center [73, 65] width 48 height 8
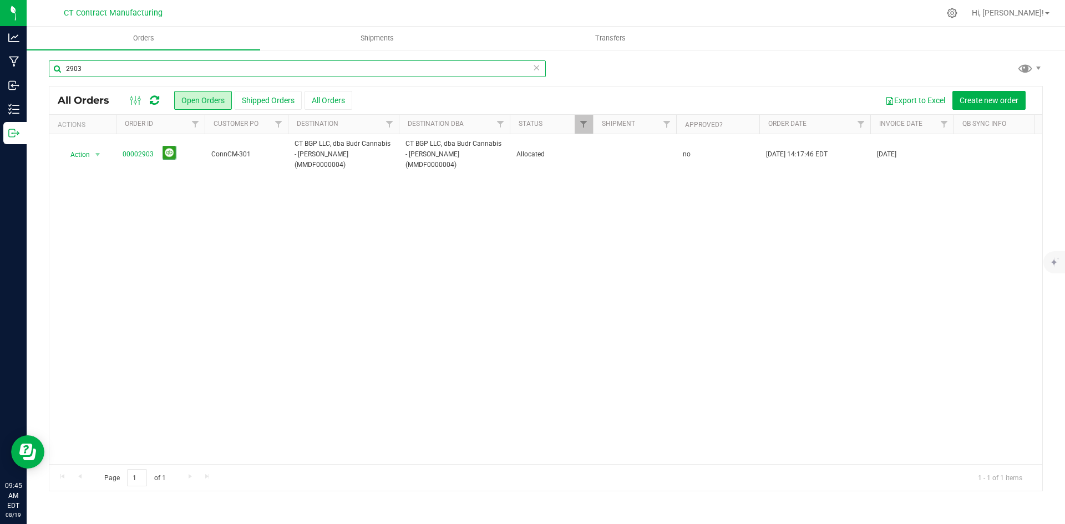
click at [129, 69] on input "2903" at bounding box center [297, 68] width 497 height 17
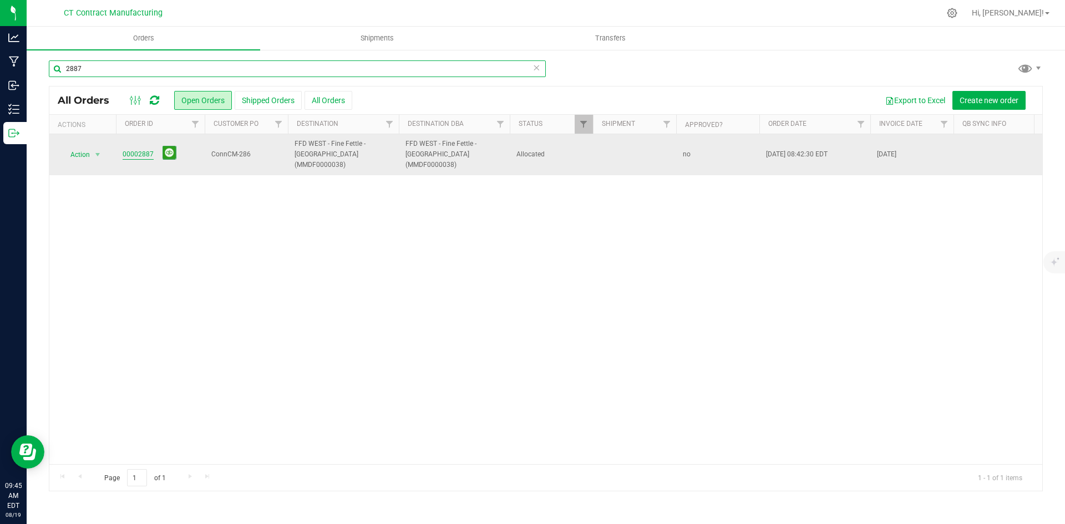
type input "2887"
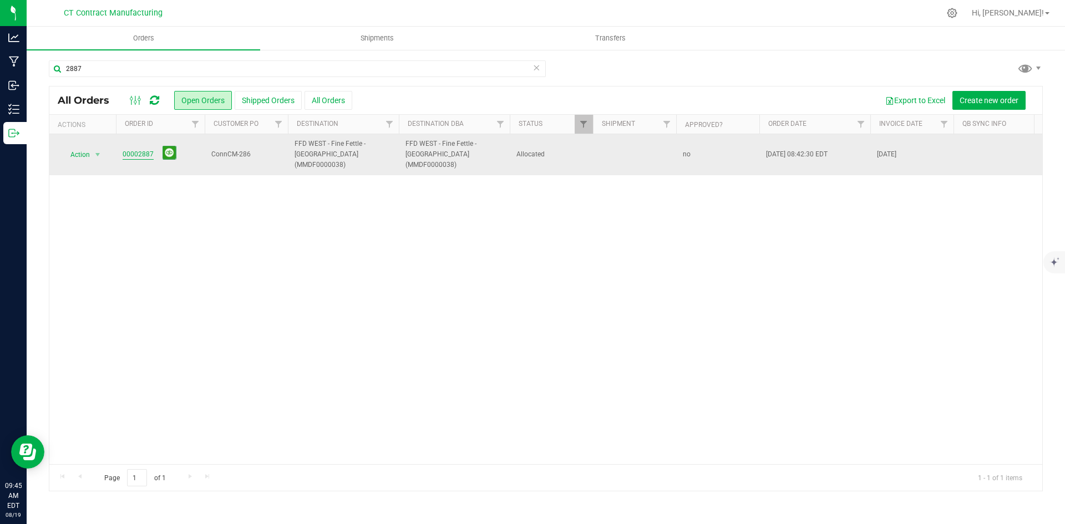
click at [133, 149] on link "00002887" at bounding box center [138, 154] width 31 height 11
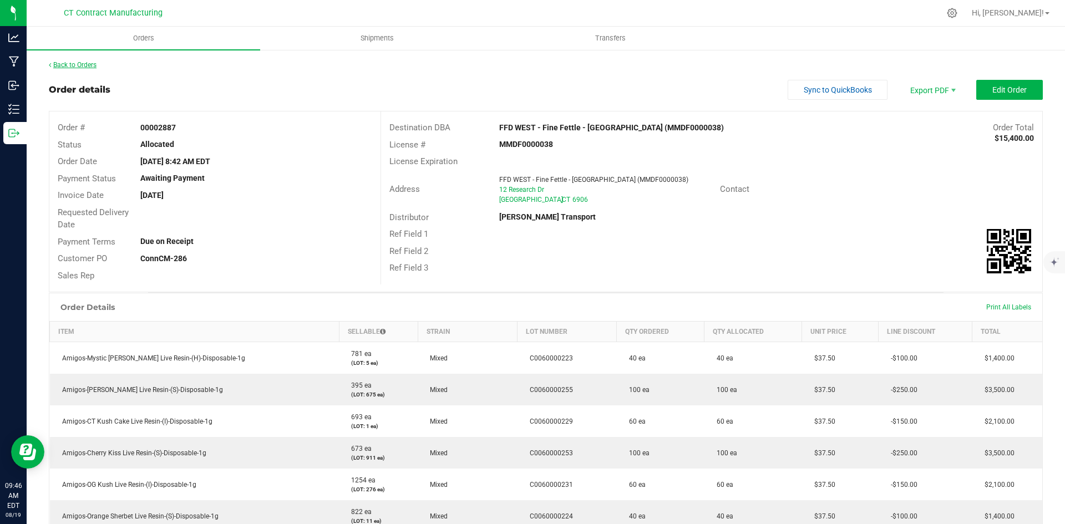
click at [94, 64] on link "Back to Orders" at bounding box center [73, 65] width 48 height 8
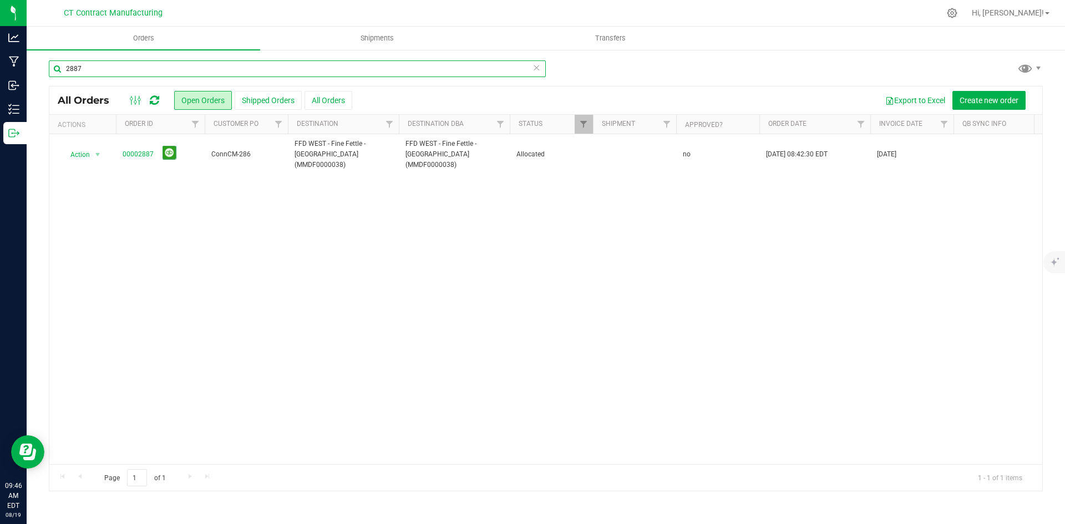
click at [191, 69] on input "2887" at bounding box center [297, 68] width 497 height 17
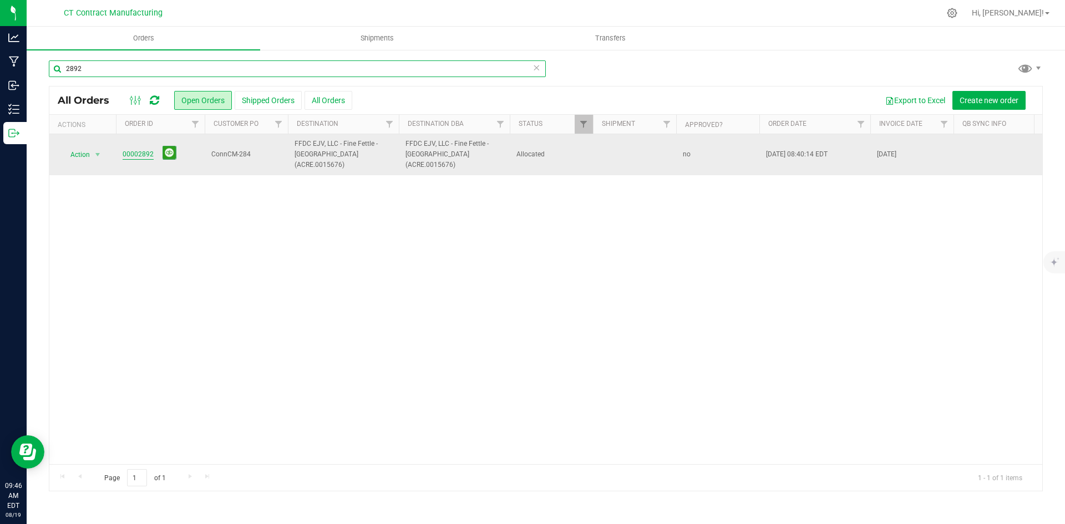
type input "2892"
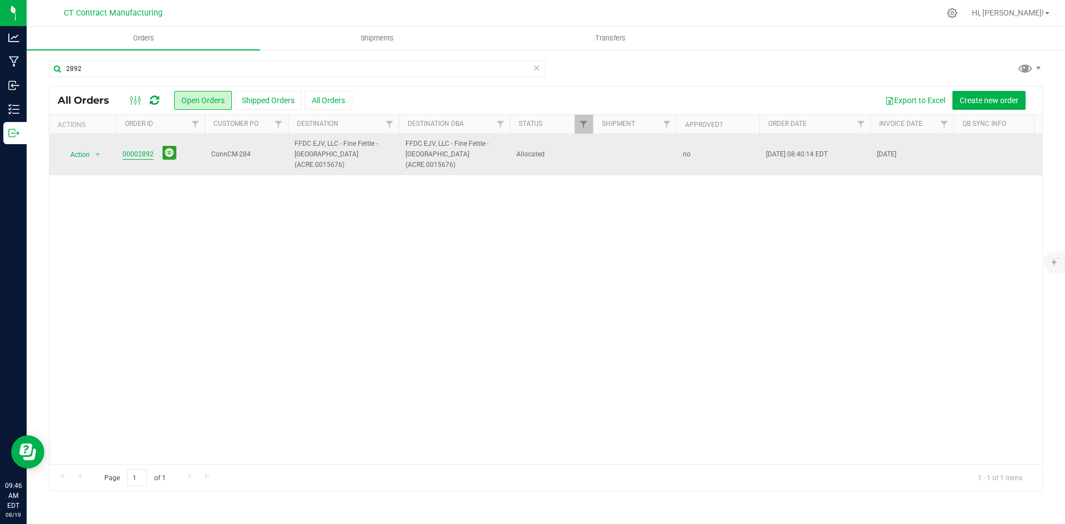
click at [141, 152] on link "00002892" at bounding box center [138, 154] width 31 height 11
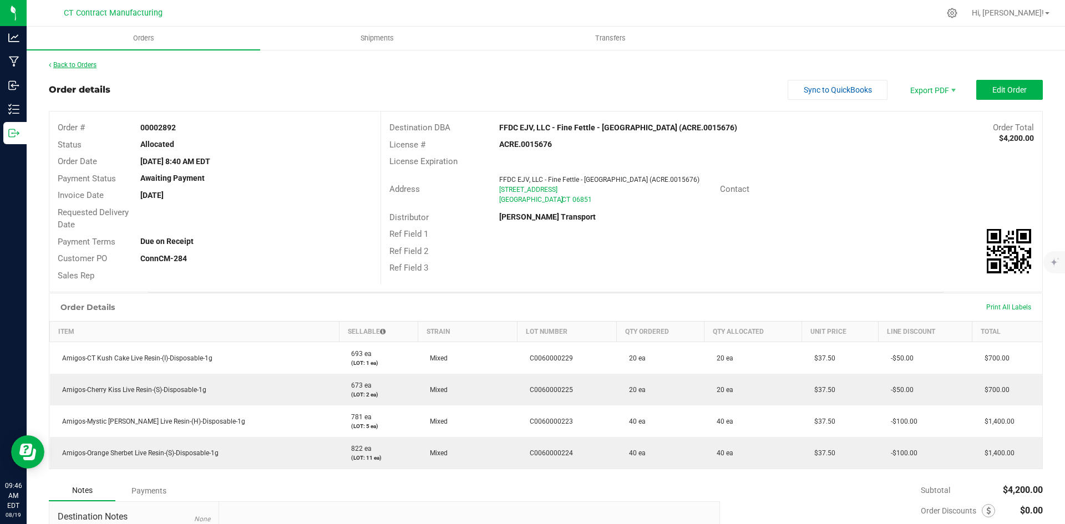
click at [84, 64] on link "Back to Orders" at bounding box center [73, 65] width 48 height 8
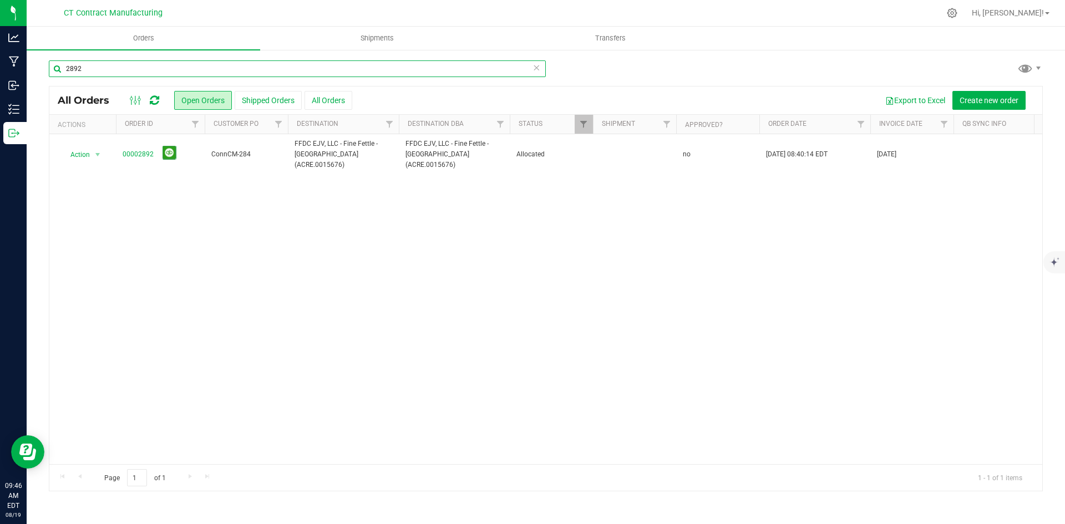
click at [97, 62] on input "2892" at bounding box center [297, 68] width 497 height 17
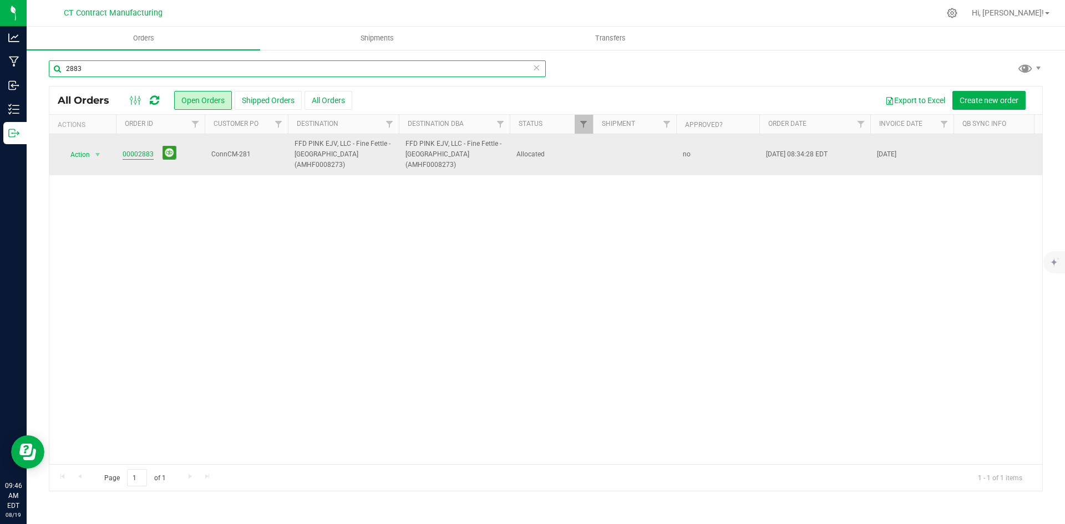
type input "2883"
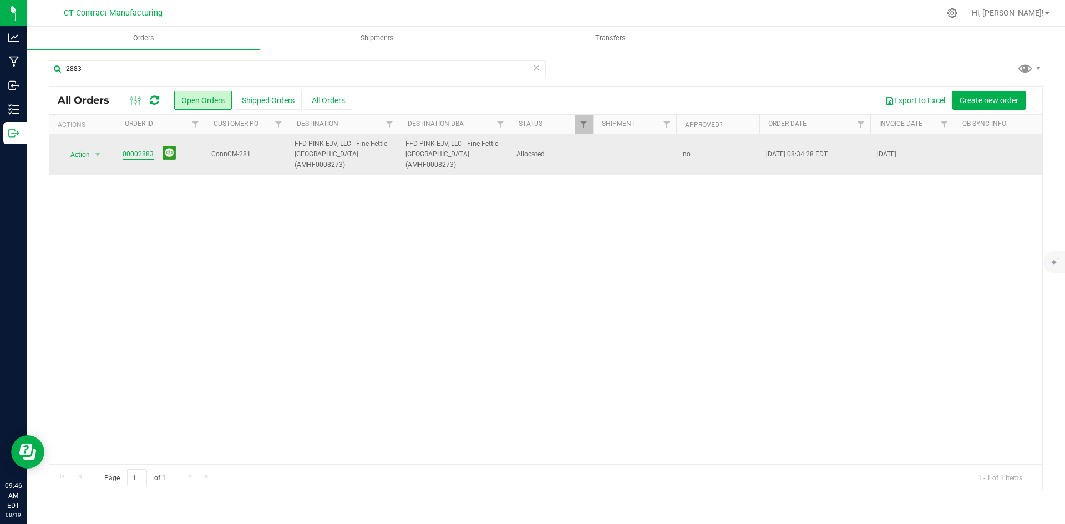
click at [128, 150] on link "00002883" at bounding box center [138, 154] width 31 height 11
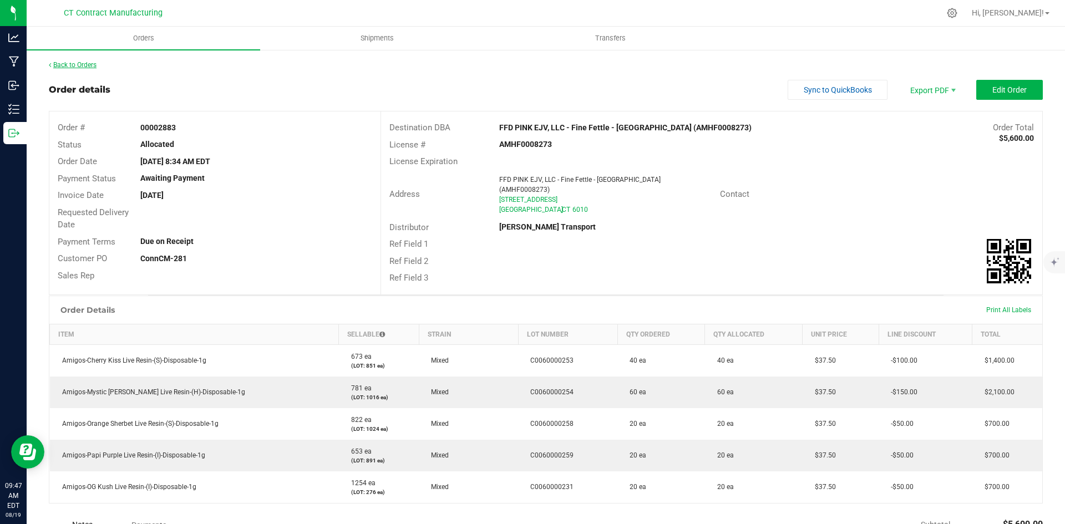
click at [83, 67] on link "Back to Orders" at bounding box center [73, 65] width 48 height 8
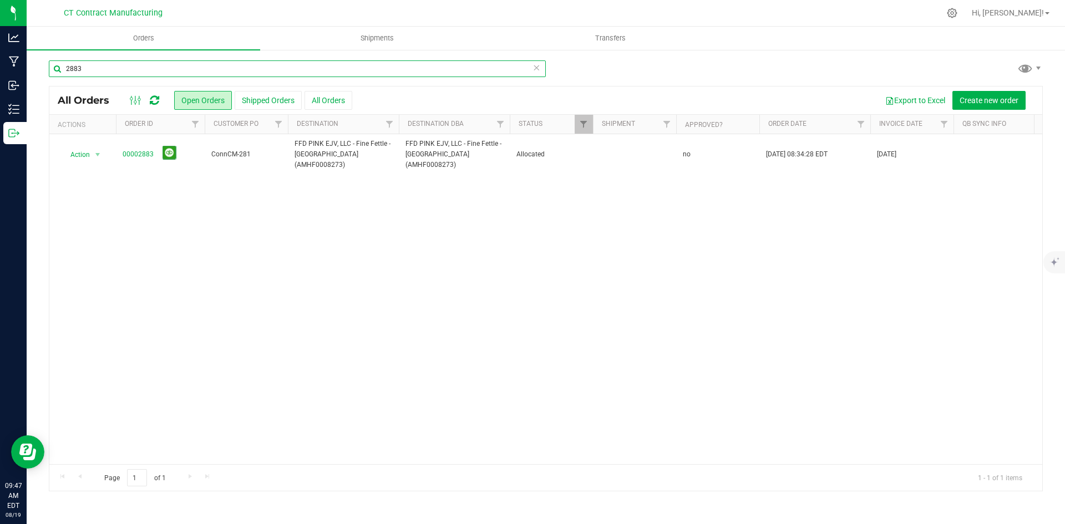
click at [110, 70] on input "2883" at bounding box center [297, 68] width 497 height 17
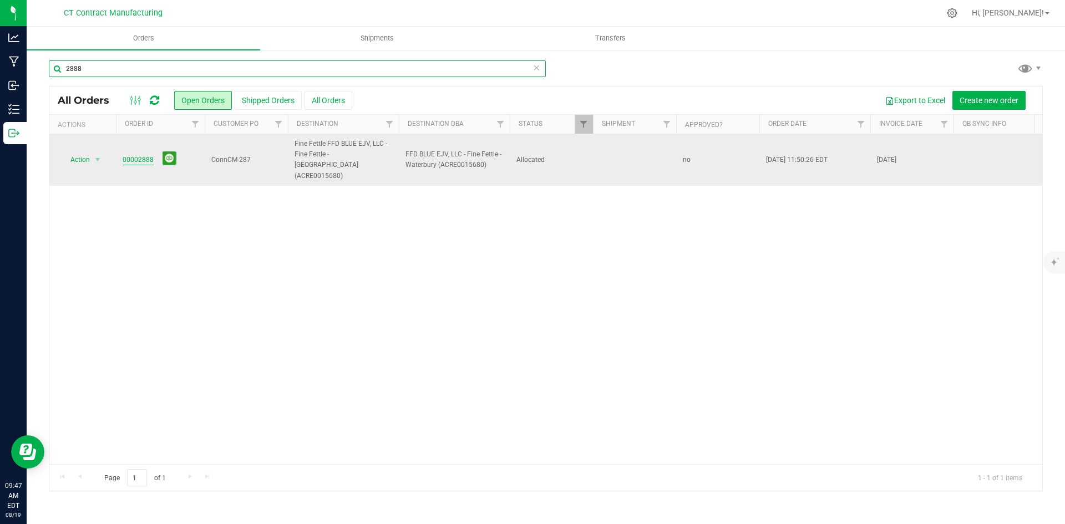
type input "2888"
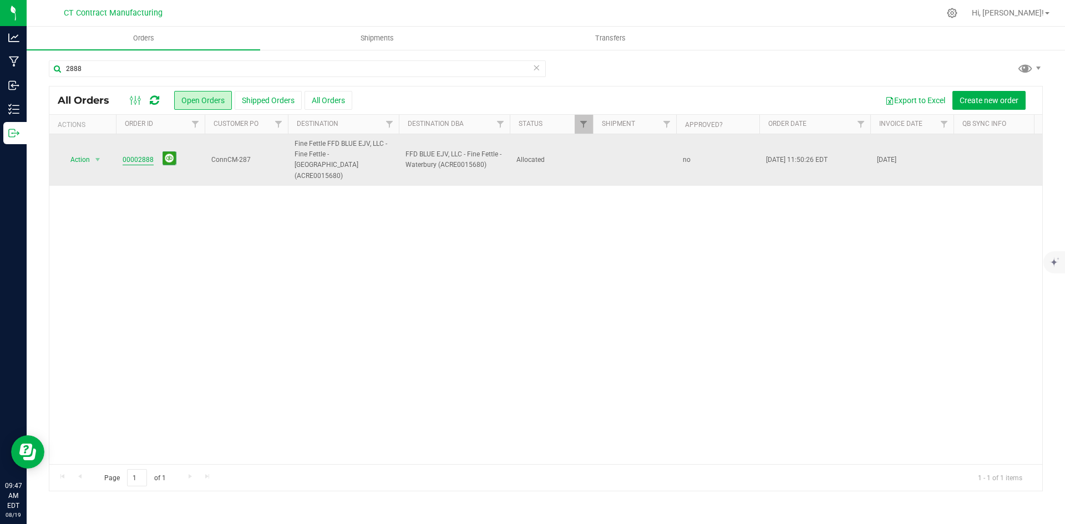
click at [146, 155] on link "00002888" at bounding box center [138, 160] width 31 height 11
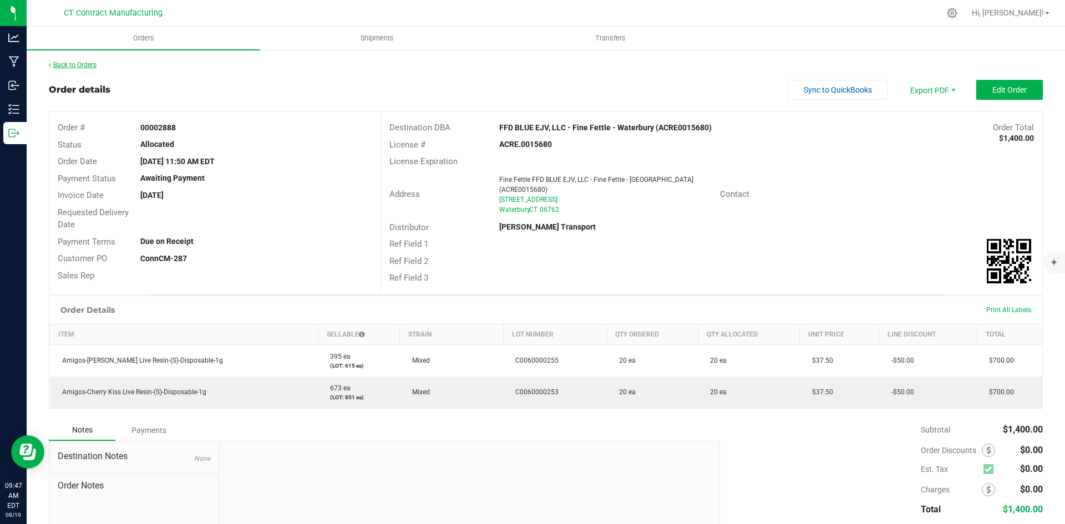
click at [92, 63] on link "Back to Orders" at bounding box center [73, 65] width 48 height 8
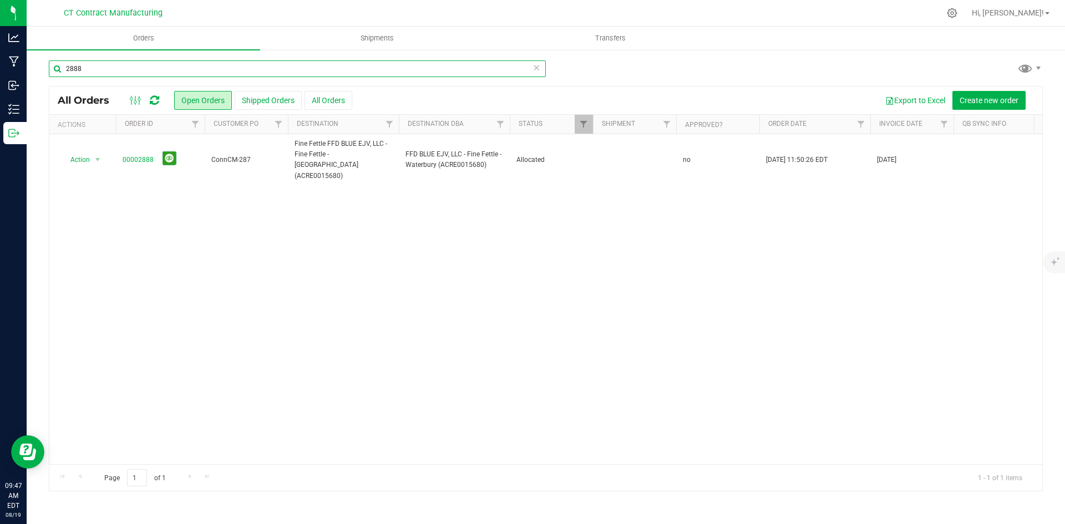
click at [105, 70] on input "2888" at bounding box center [297, 68] width 497 height 17
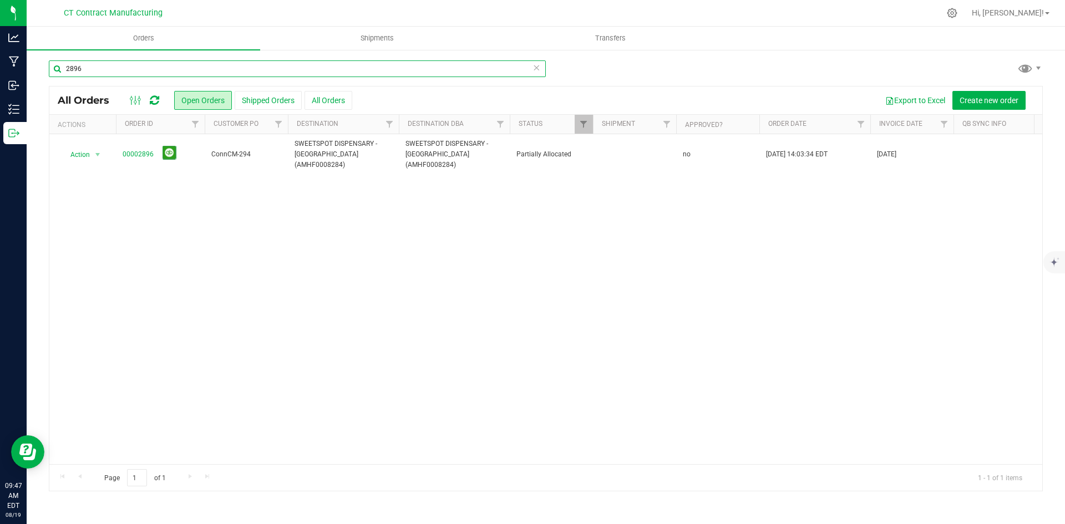
type input "2896"
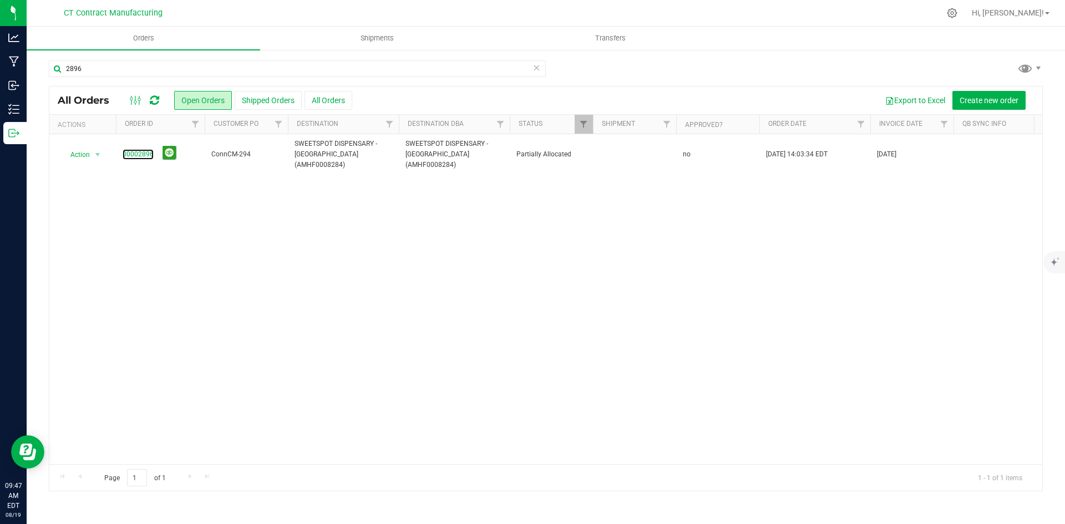
click at [136, 154] on link "00002896" at bounding box center [138, 154] width 31 height 11
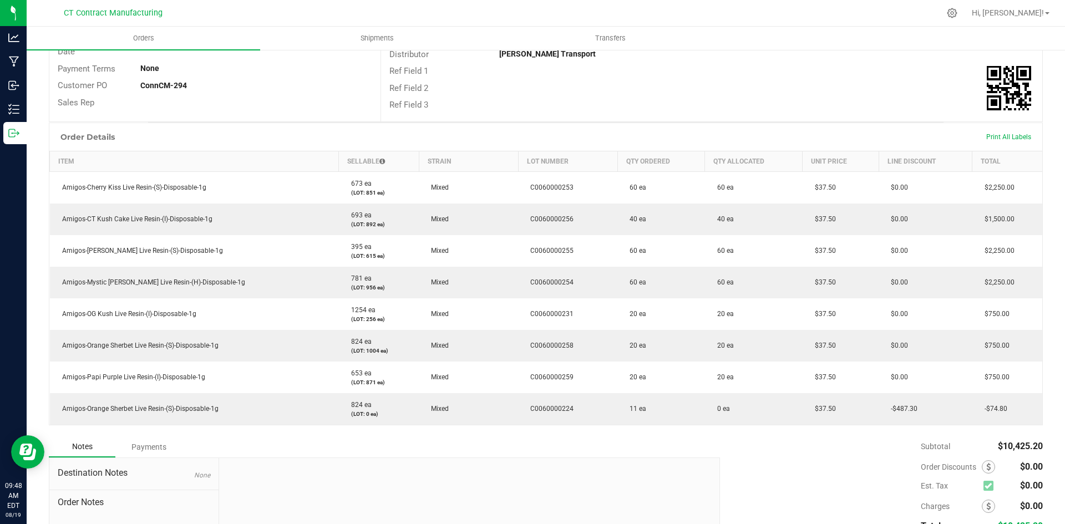
scroll to position [156, 0]
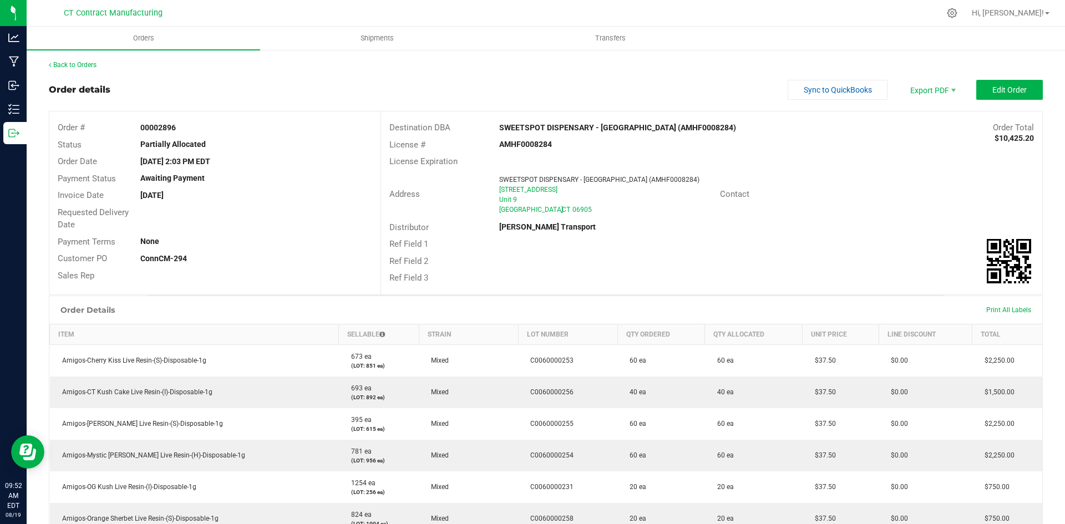
click at [81, 70] on div "Back to Orders Order details Sync to QuickBooks Export PDF Edit Order Order # 0…" at bounding box center [546, 420] width 994 height 721
click at [82, 65] on link "Back to Orders" at bounding box center [73, 65] width 48 height 8
